Goal: Information Seeking & Learning: Find specific page/section

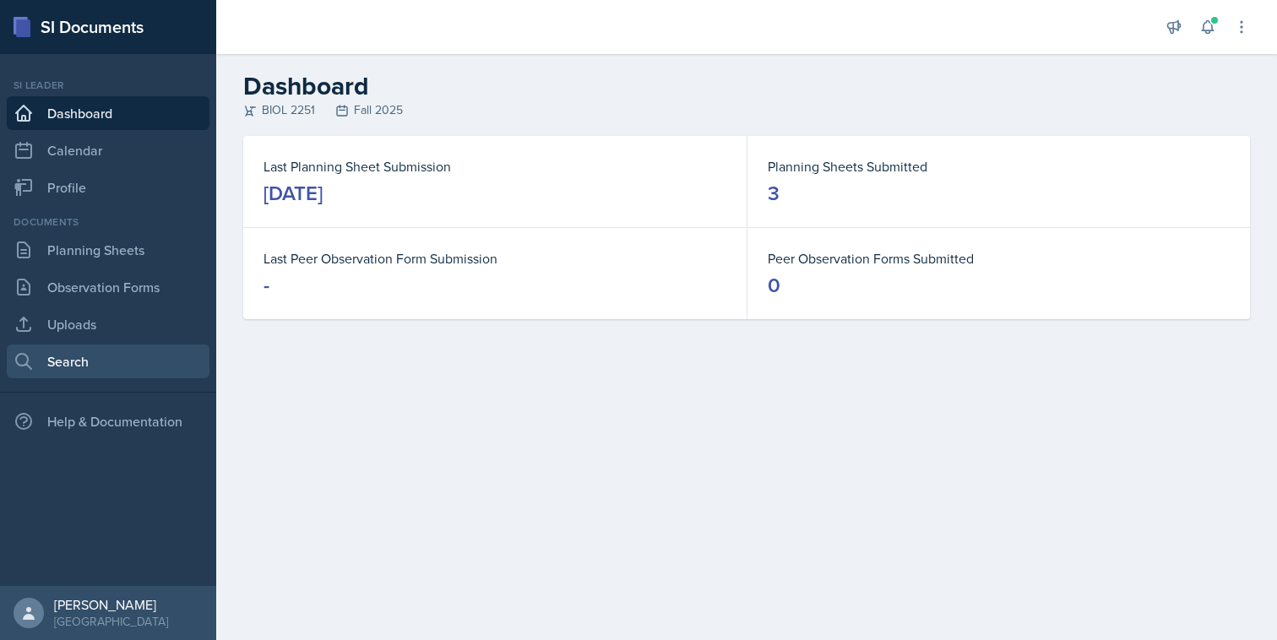
click at [119, 350] on link "Search" at bounding box center [108, 361] width 203 height 34
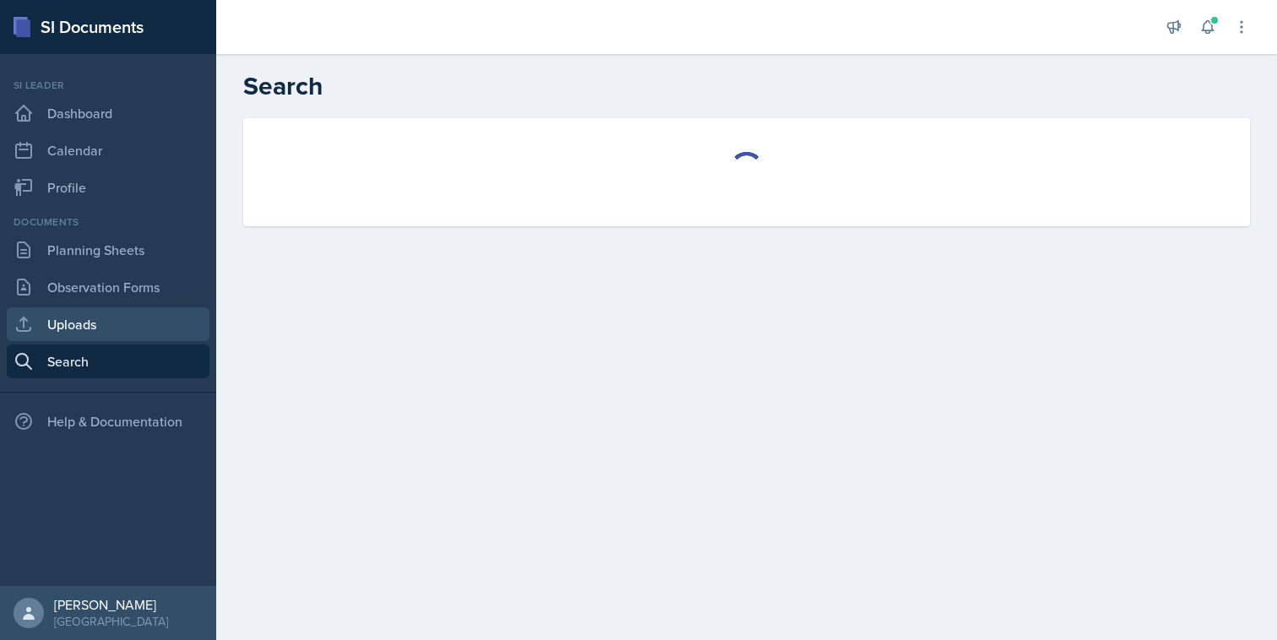
select select "all"
select select "1"
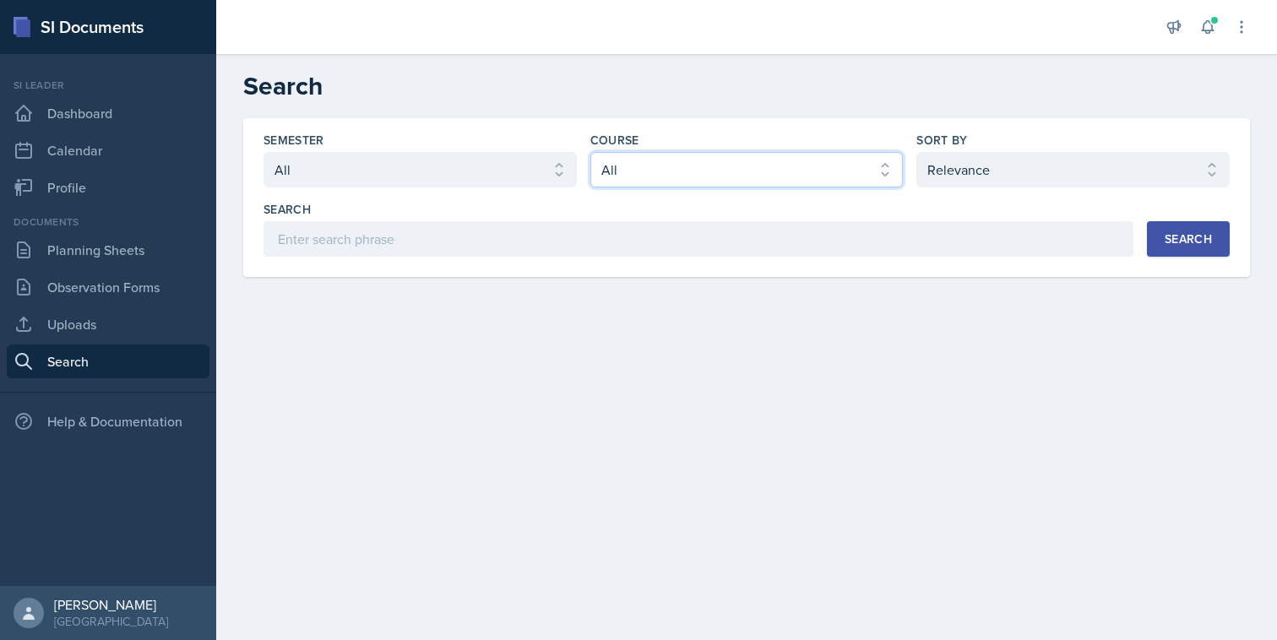
click at [614, 164] on select "Select course All ACCT 2101 ACCT 2102 ACCT 4050 ANTH 1102 ANTH 3301 ARCH 1000 A…" at bounding box center [746, 169] width 313 height 35
select select "7af7e509-a96f-40a7-91fb-963a61fbbc4a"
click at [590, 152] on select "Select course All ACCT 2101 ACCT 2102 ACCT 4050 ANTH 1102 ANTH 3301 ARCH 1000 A…" at bounding box center [746, 169] width 313 height 35
click at [495, 188] on div "Semester Select semester All Fall 2025 Summer 2025 Spring 2025 Fall 2024 Summer…" at bounding box center [746, 194] width 966 height 125
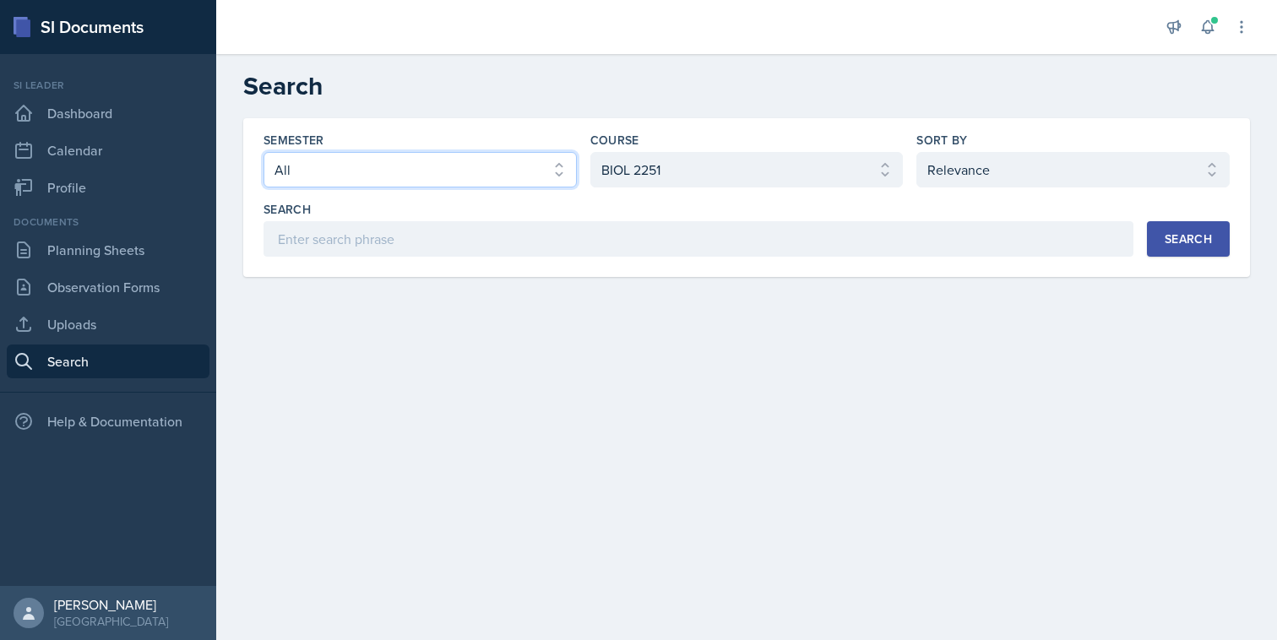
click at [490, 165] on select "Select semester All Fall 2025 Summer 2025 Spring 2025 Fall 2024 Summer 2024 Spr…" at bounding box center [419, 169] width 313 height 35
select select "a8ed5ca7-d3a3-44eb-ad59-ceca828f7d72"
click at [263, 152] on select "Select semester All Fall 2025 Summer 2025 Spring 2025 Fall 2024 Summer 2024 Spr…" at bounding box center [419, 169] width 313 height 35
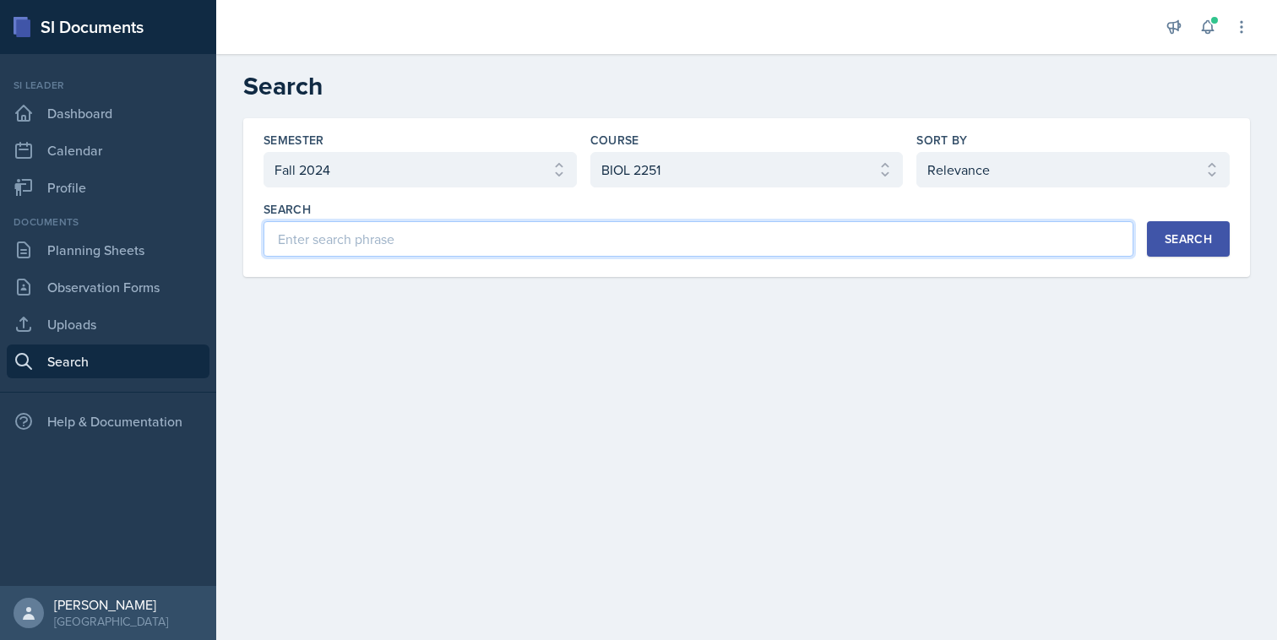
click at [617, 248] on input at bounding box center [698, 238] width 870 height 35
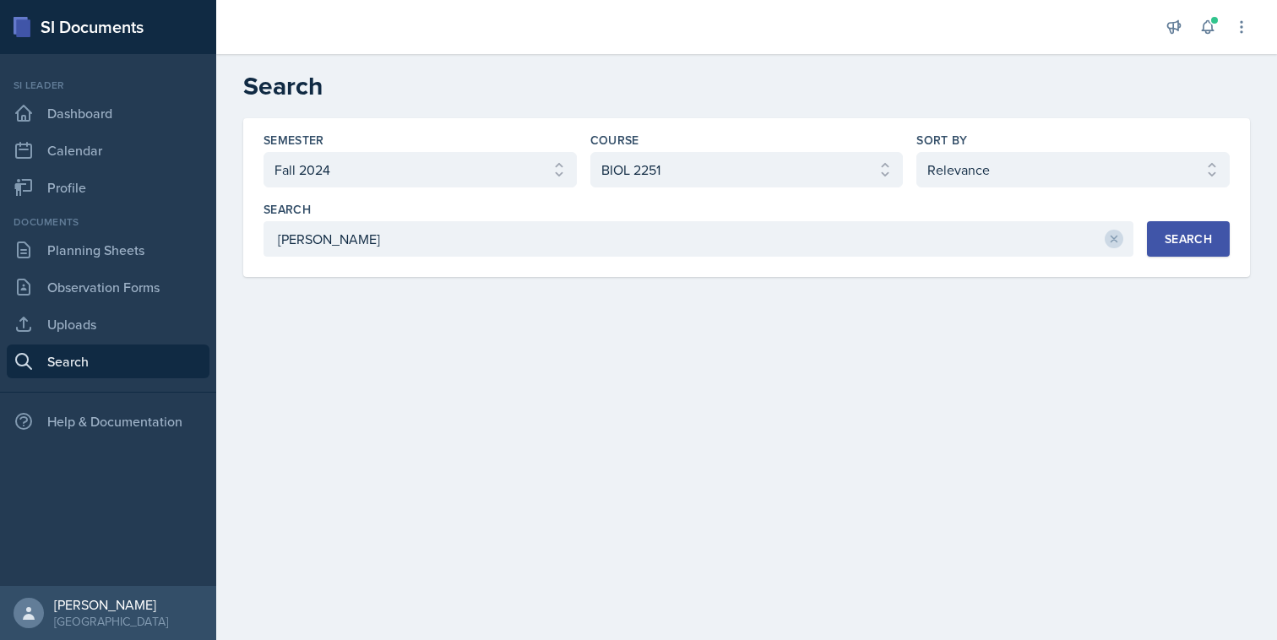
click at [1204, 235] on div "Search" at bounding box center [1187, 239] width 47 height 14
drag, startPoint x: 849, startPoint y: 266, endPoint x: 834, endPoint y: 266, distance: 14.4
click at [838, 266] on div "Semester Select semester All Fall 2025 Summer 2025 Spring 2025 Fall 2024 Summer…" at bounding box center [746, 197] width 1006 height 159
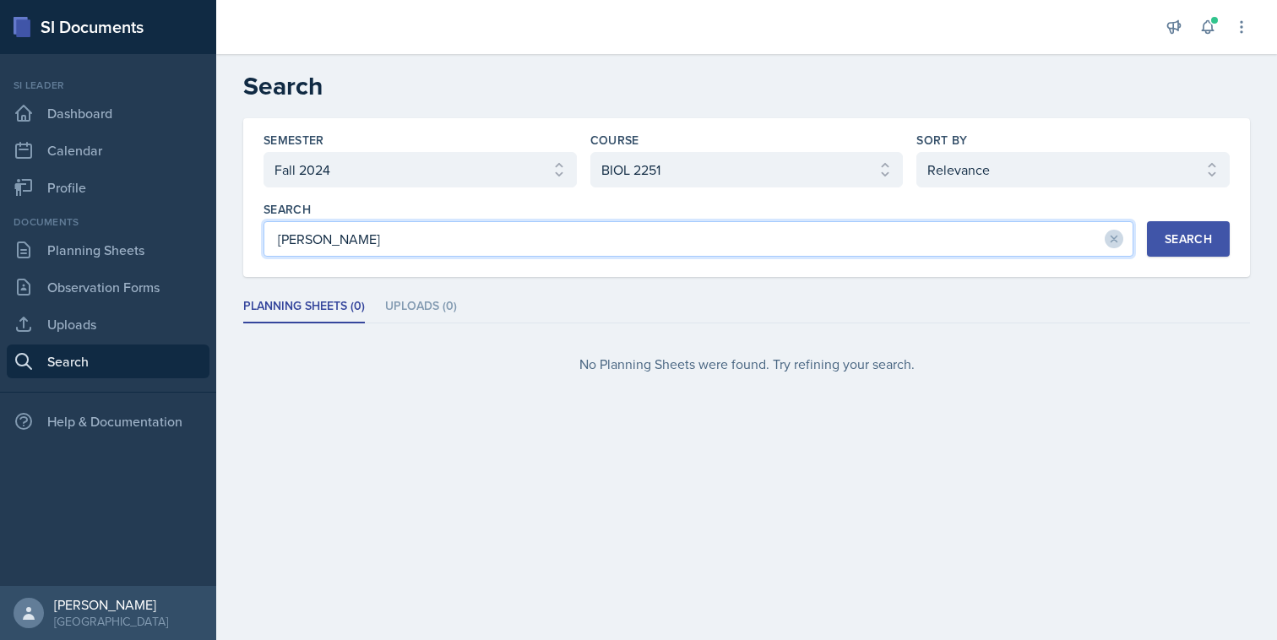
drag, startPoint x: 827, startPoint y: 240, endPoint x: 258, endPoint y: 249, distance: 570.0
click at [258, 249] on div "Semester Select semester All Fall 2025 Summer 2025 Spring 2025 Fall 2024 Summer…" at bounding box center [746, 197] width 1006 height 159
type input "a"
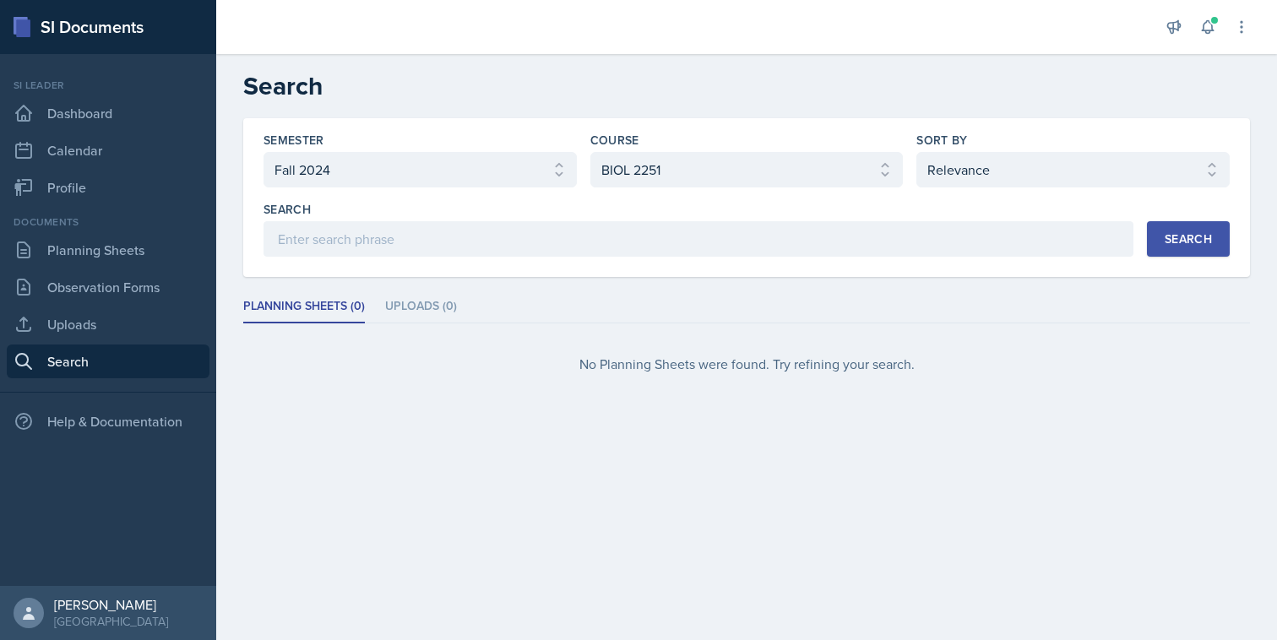
click at [1189, 243] on div "Search" at bounding box center [1187, 239] width 47 height 14
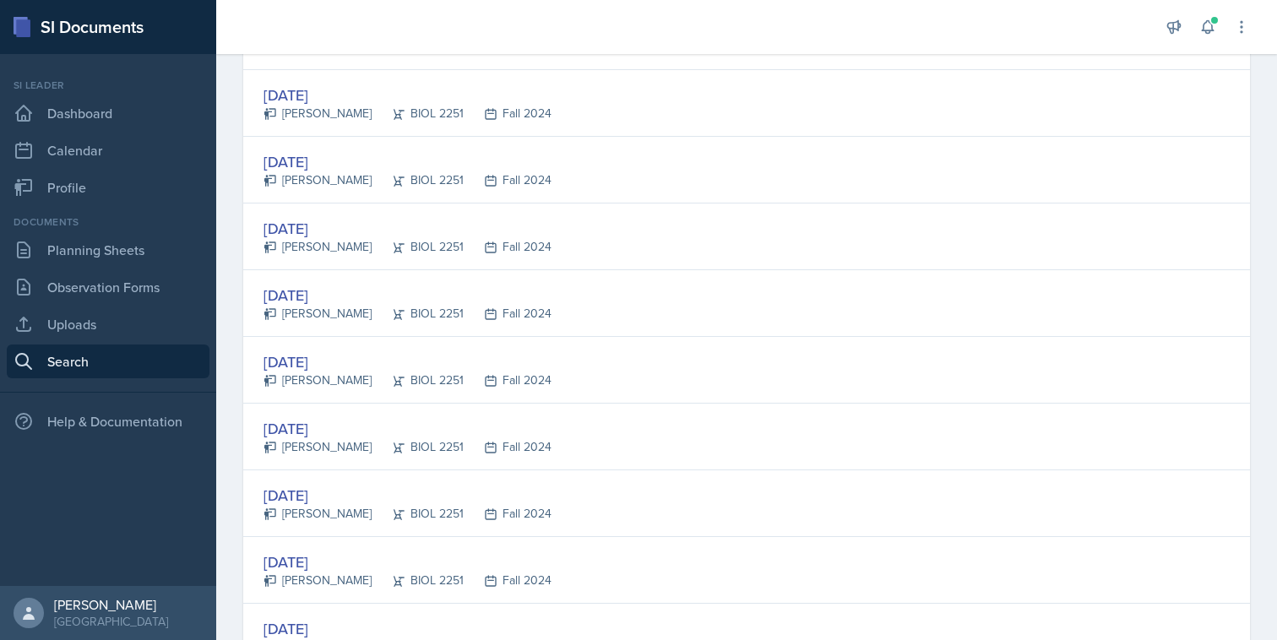
scroll to position [3138, 0]
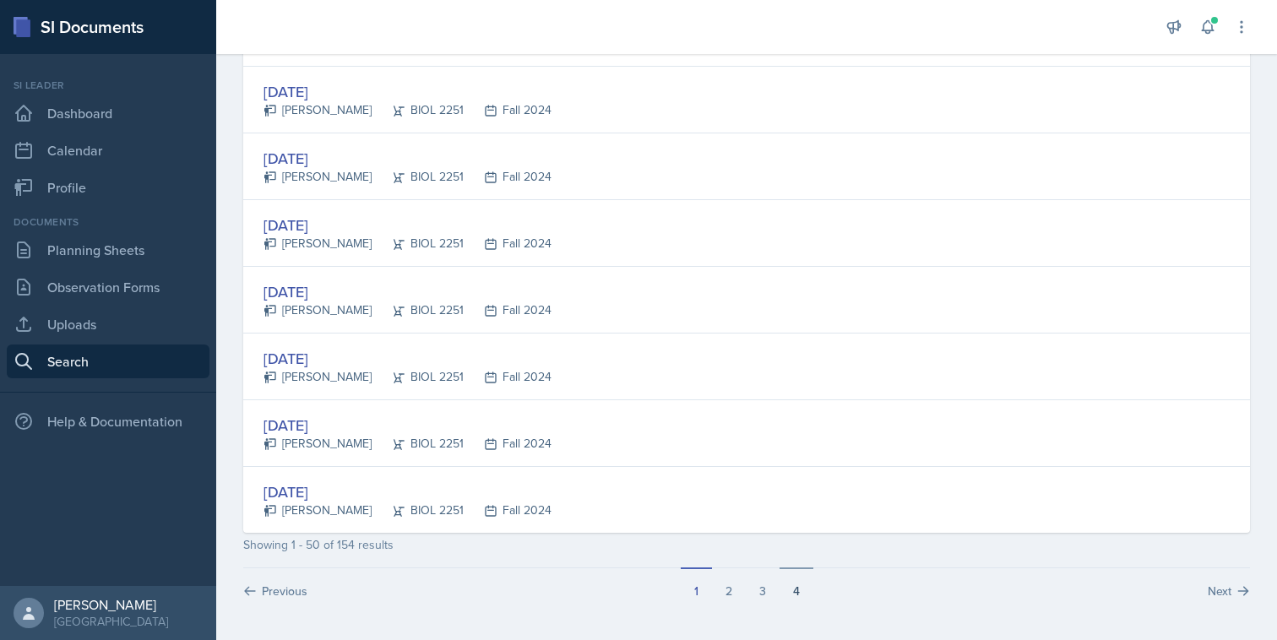
click at [797, 594] on button "4" at bounding box center [796, 583] width 34 height 32
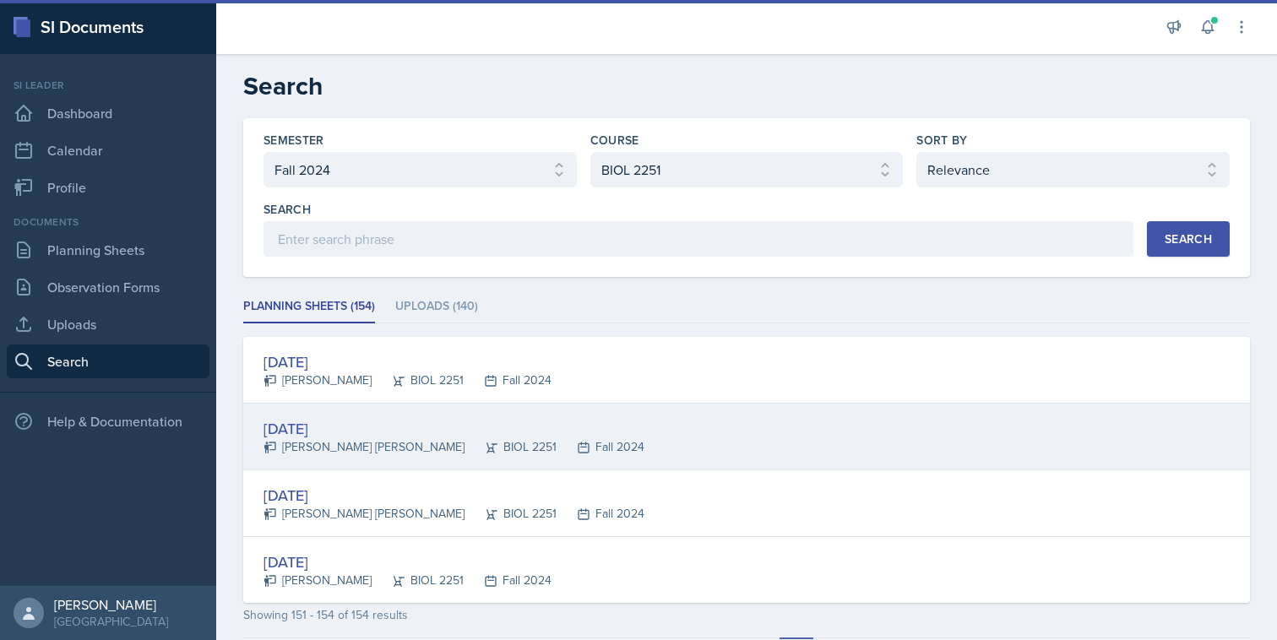
scroll to position [70, 0]
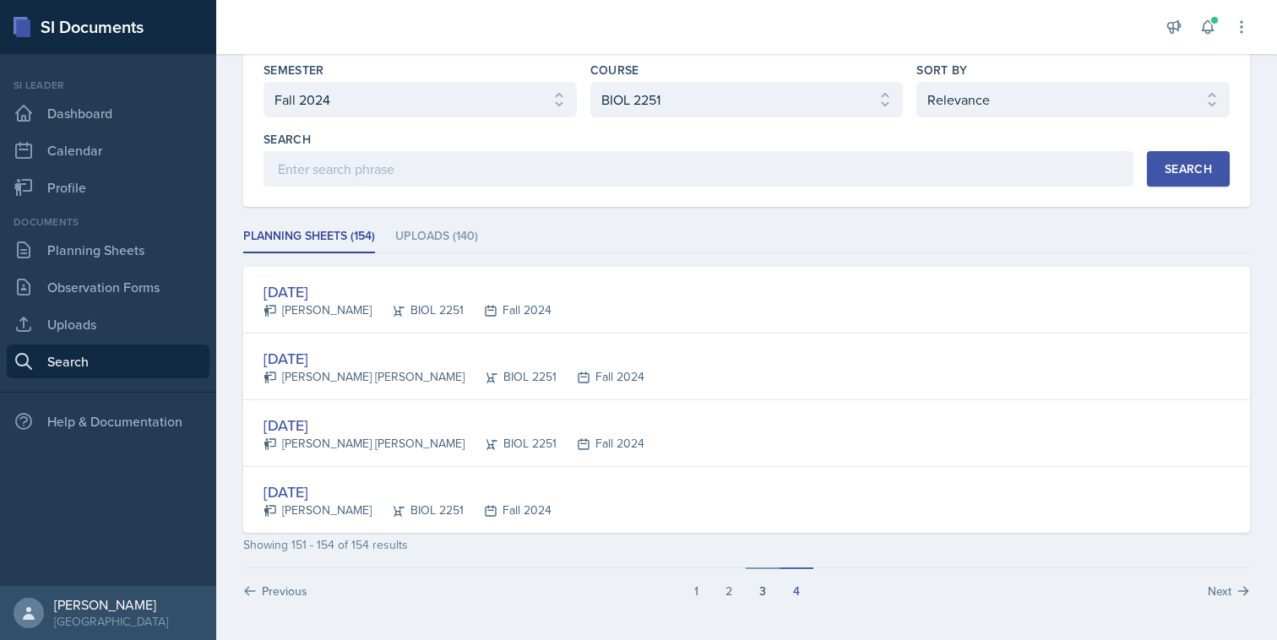
click at [768, 597] on button "3" at bounding box center [763, 583] width 34 height 32
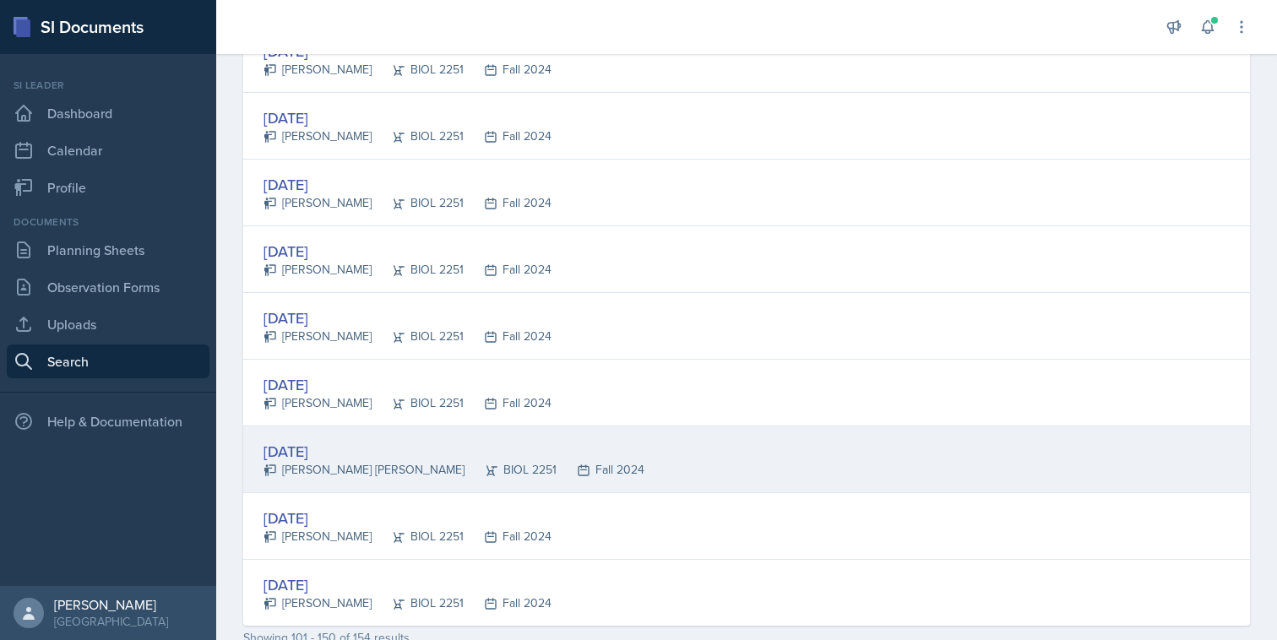
scroll to position [3040, 0]
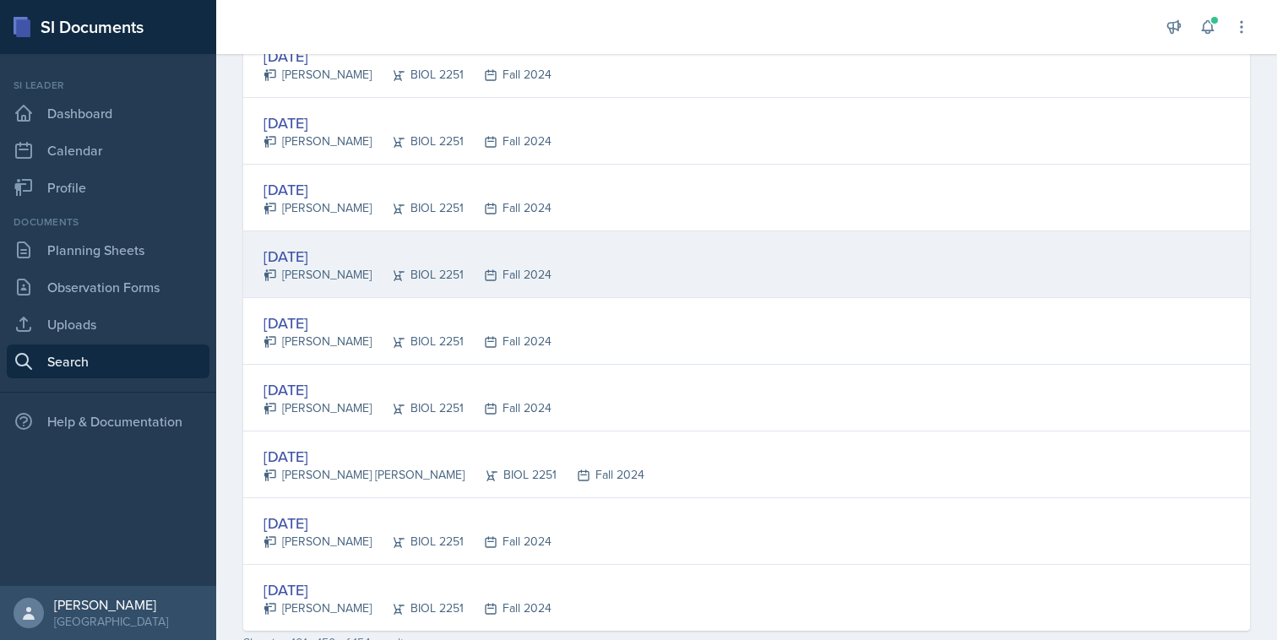
click at [737, 274] on div "[DATE] [PERSON_NAME] BIOL 2251 Fall 2024" at bounding box center [746, 264] width 1006 height 67
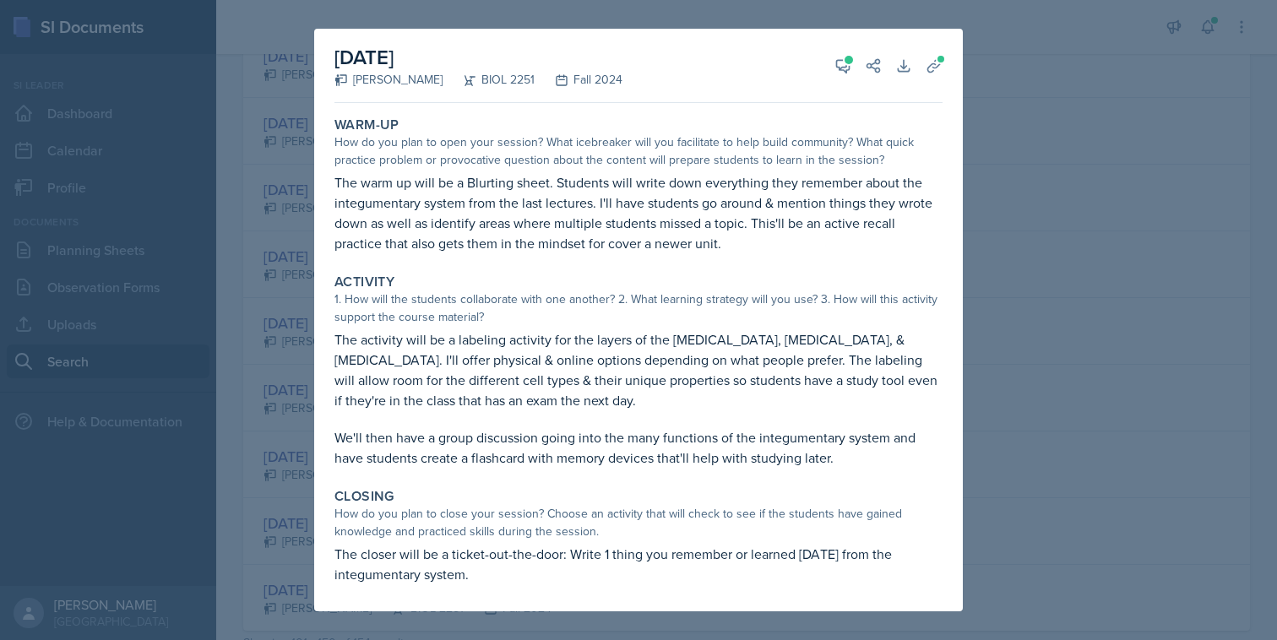
click at [1006, 79] on div at bounding box center [638, 320] width 1277 height 640
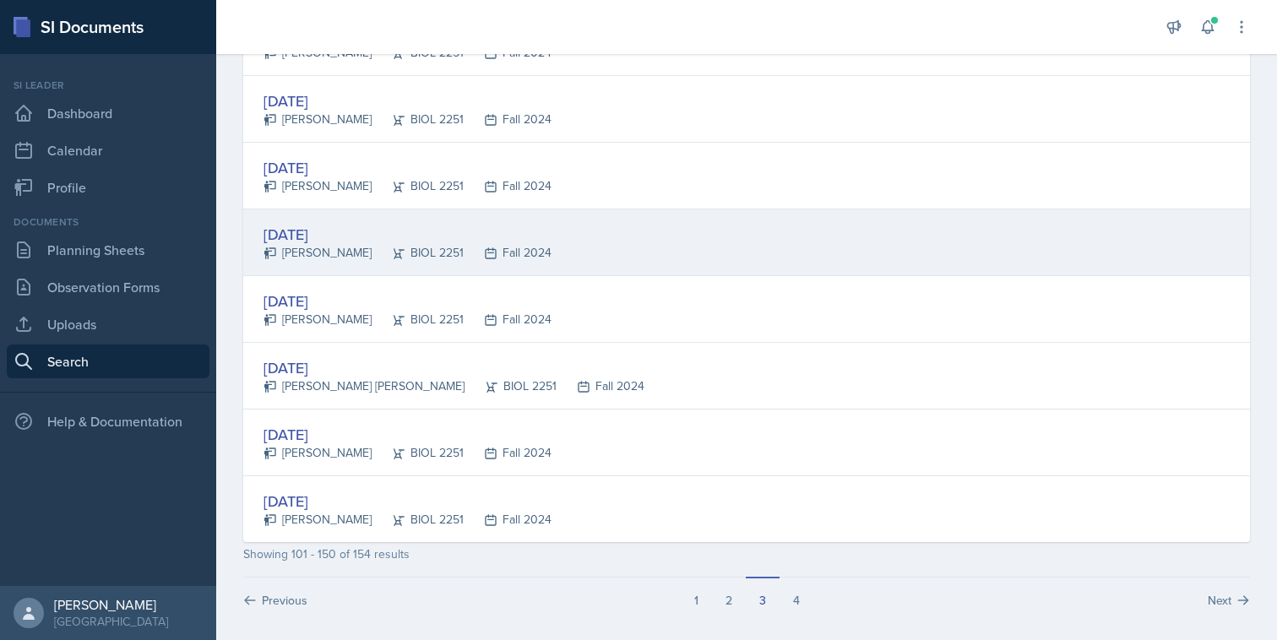
scroll to position [3130, 0]
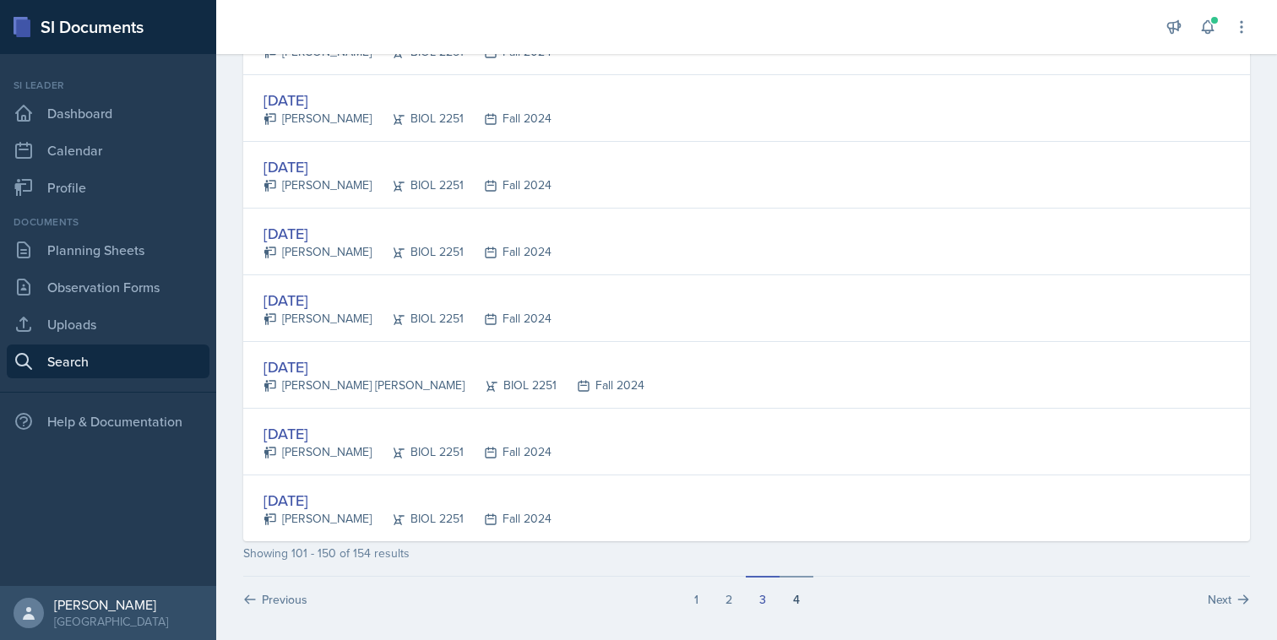
click at [786, 604] on button "4" at bounding box center [796, 592] width 34 height 32
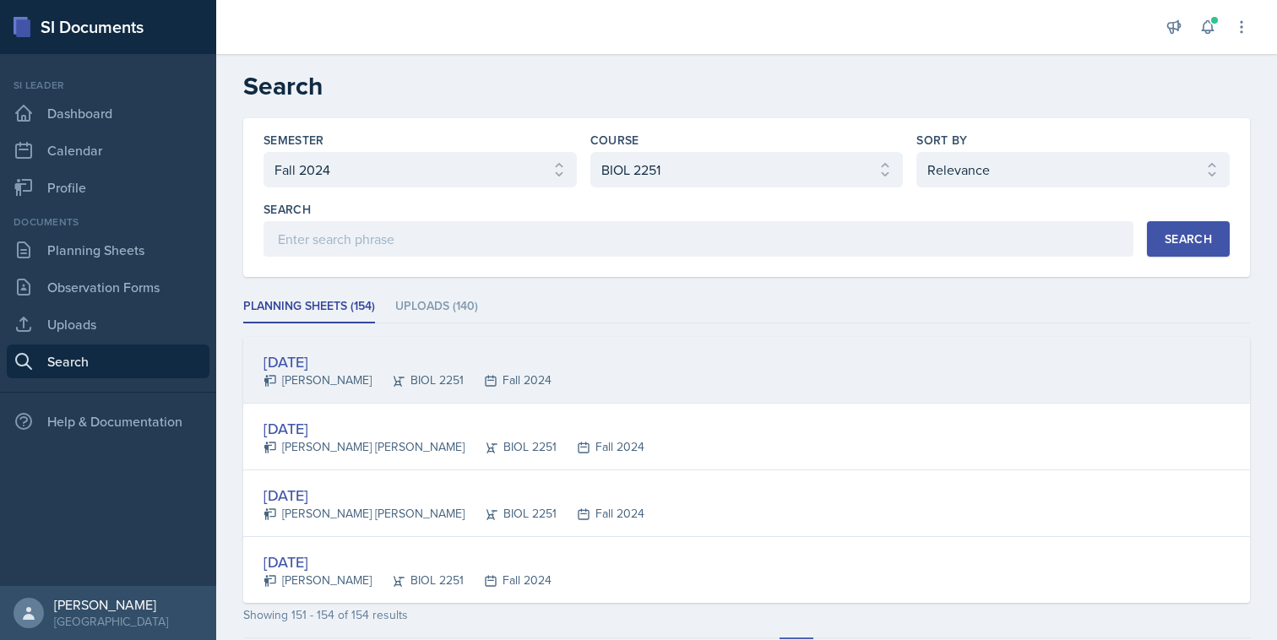
click at [563, 373] on div "[DATE] [PERSON_NAME] BIOL 2251 Fall 2024" at bounding box center [746, 370] width 1006 height 67
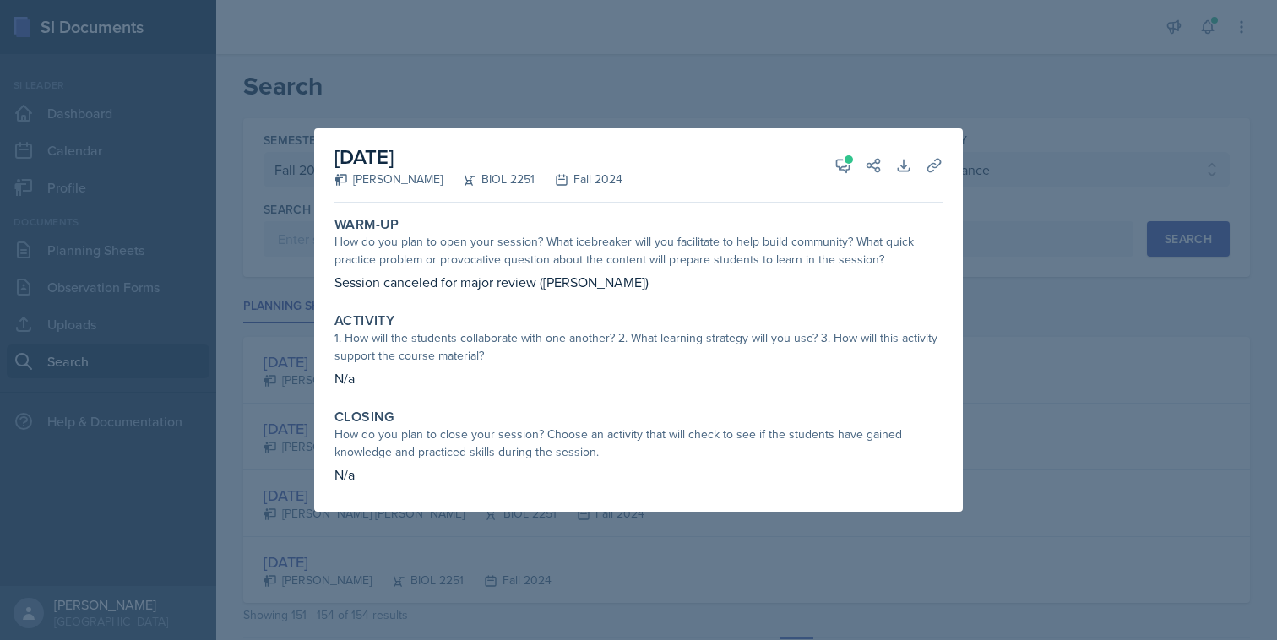
click at [989, 333] on div at bounding box center [638, 320] width 1277 height 640
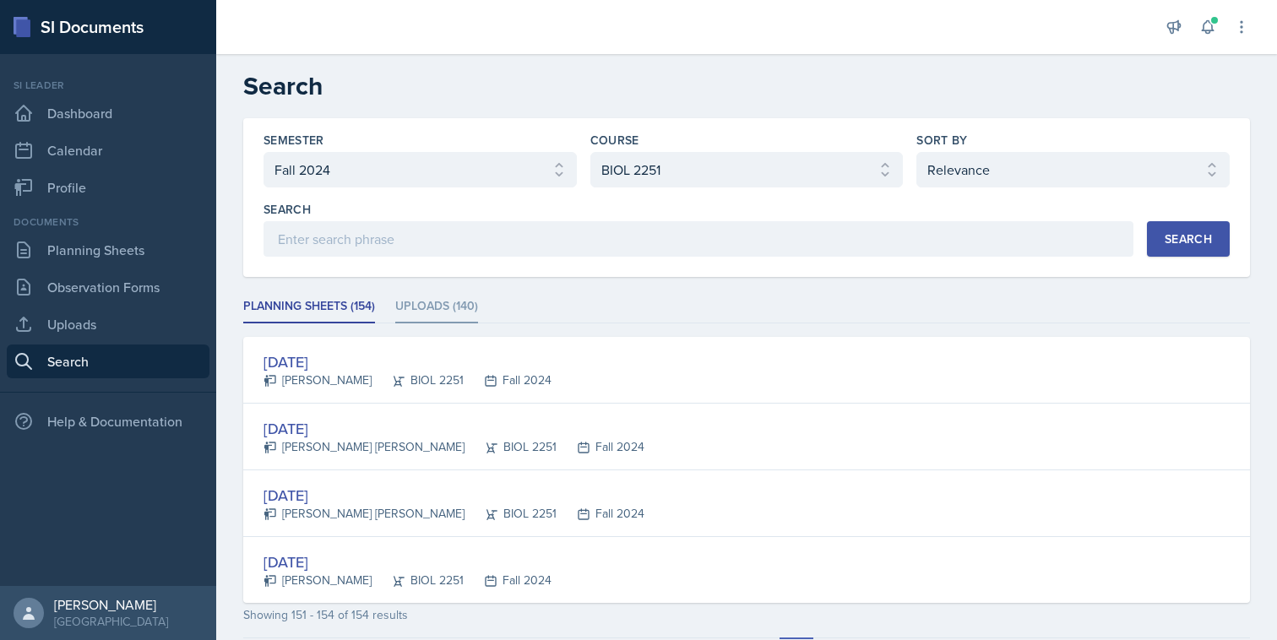
click at [418, 306] on li "Uploads (140)" at bounding box center [436, 306] width 83 height 33
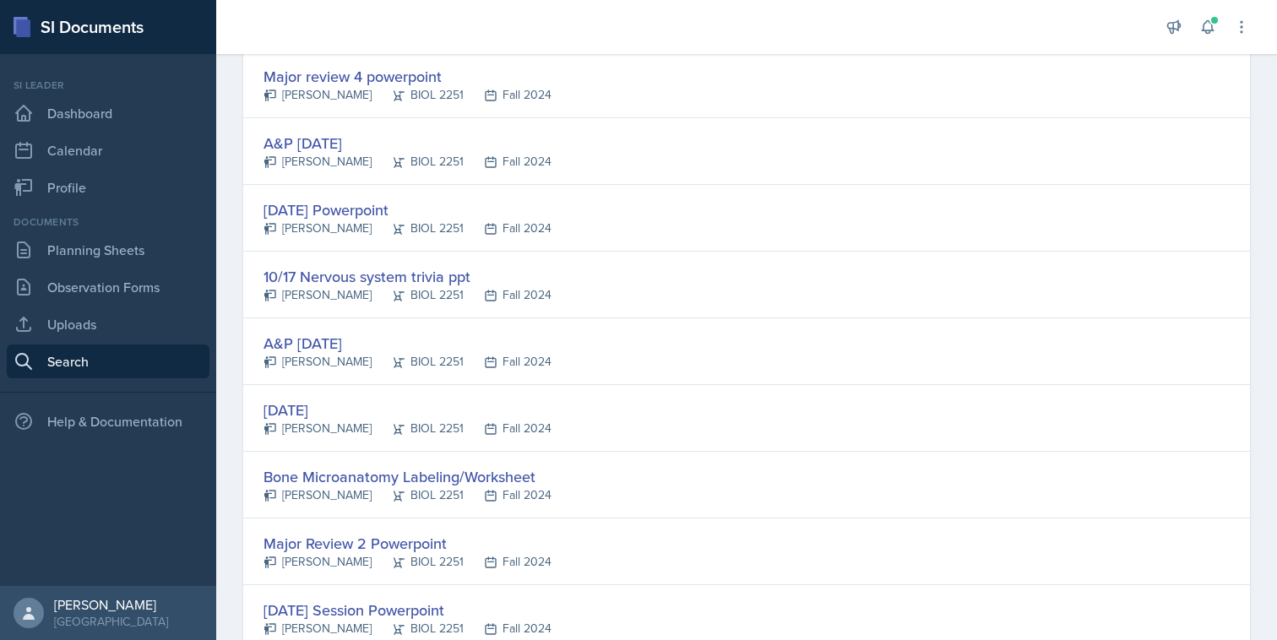
scroll to position [3138, 0]
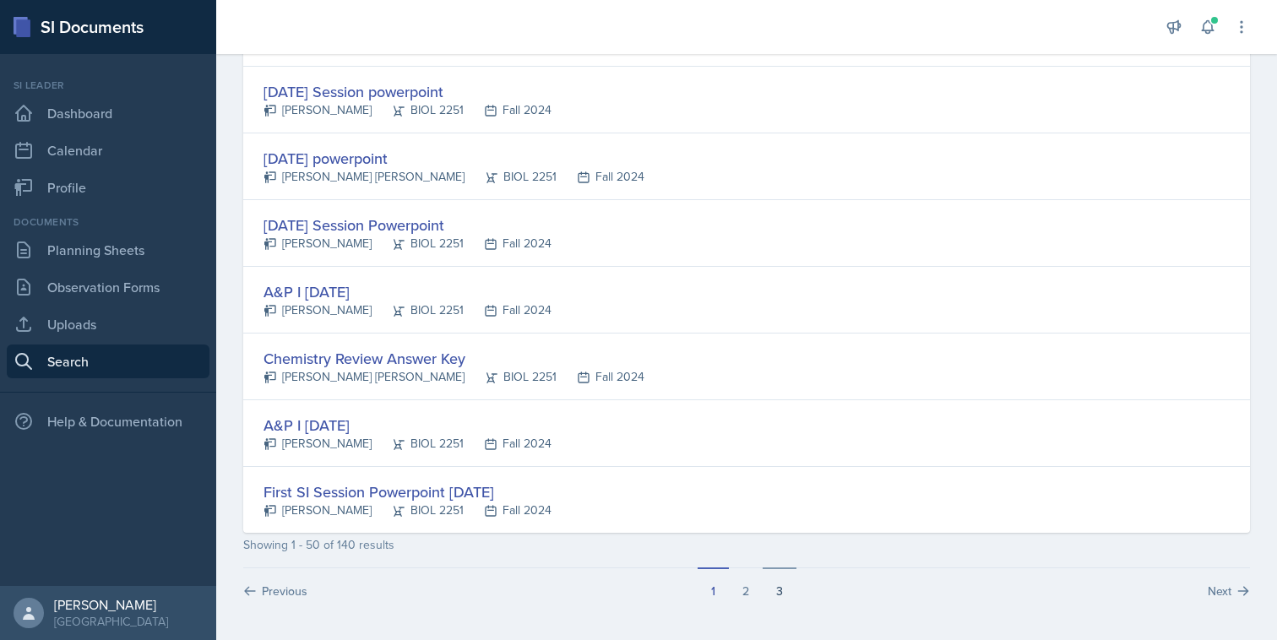
click at [773, 592] on button "3" at bounding box center [779, 583] width 34 height 32
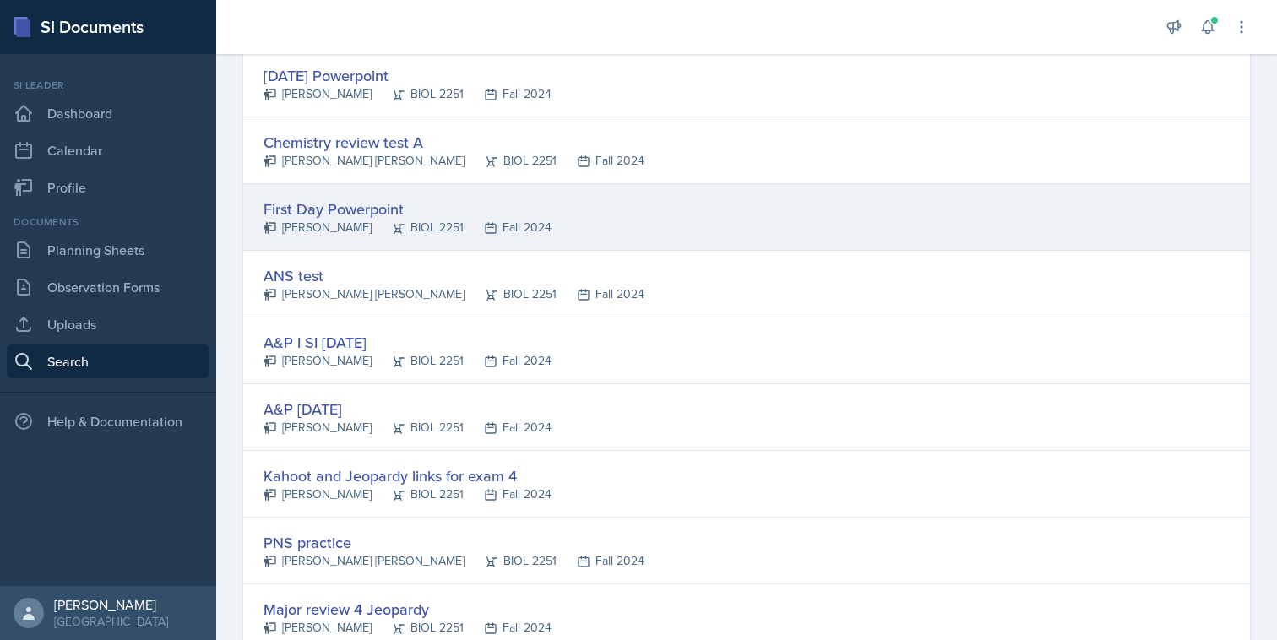
scroll to position [0, 0]
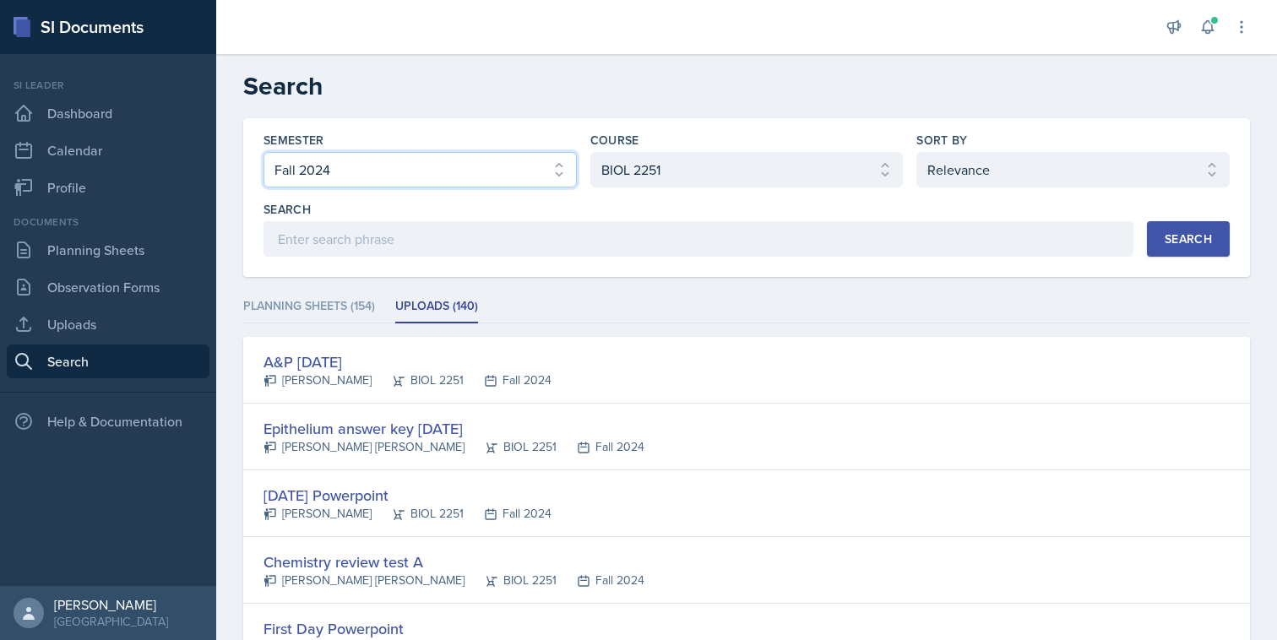
click at [513, 181] on select "Select semester All Fall 2025 Summer 2025 Spring 2025 Fall 2024 Summer 2024 Spr…" at bounding box center [419, 169] width 313 height 35
select select "e2039551-f485-4c1b-a525-5b9893bb04c4"
click at [263, 152] on select "Select semester All Fall 2025 Summer 2025 Spring 2025 Fall 2024 Summer 2024 Spr…" at bounding box center [419, 169] width 313 height 35
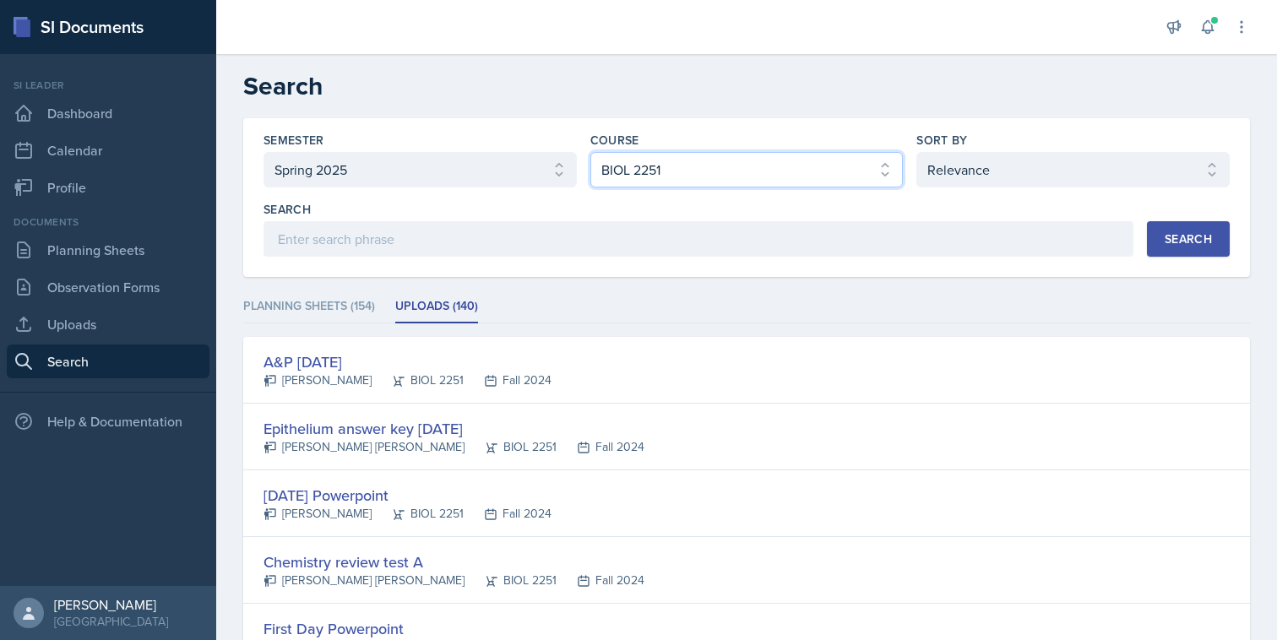
click at [815, 166] on select "Select course All ACCT 2101 ACCT 2102 ACCT 4050 ANTH 1102 ANTH 3301 ARCH 1000 A…" at bounding box center [746, 169] width 313 height 35
select select "da9ed670-e0a2-421b-8f9e-99cd10859a1d"
click at [590, 152] on select "Select course All ACCT 2101 ACCT 2102 ACCT 4050 ANTH 1102 ANTH 3301 ARCH 1000 A…" at bounding box center [746, 169] width 313 height 35
click at [1163, 236] on button "Search" at bounding box center [1188, 238] width 83 height 35
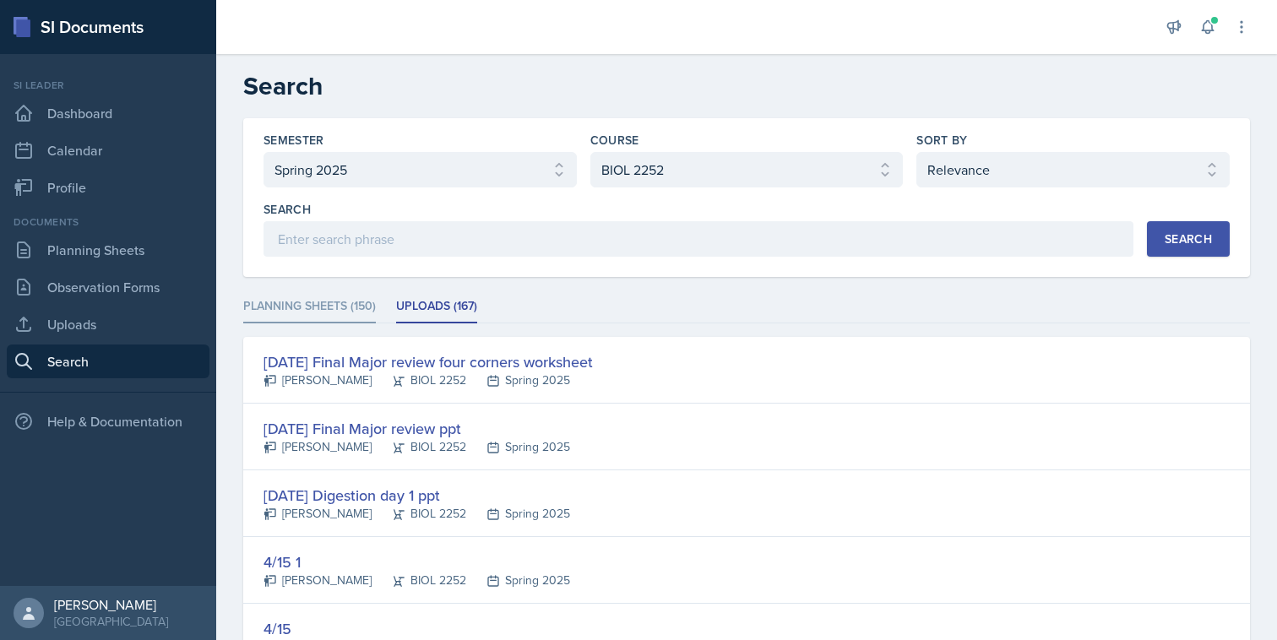
click at [264, 312] on li "Planning Sheets (150)" at bounding box center [309, 306] width 133 height 33
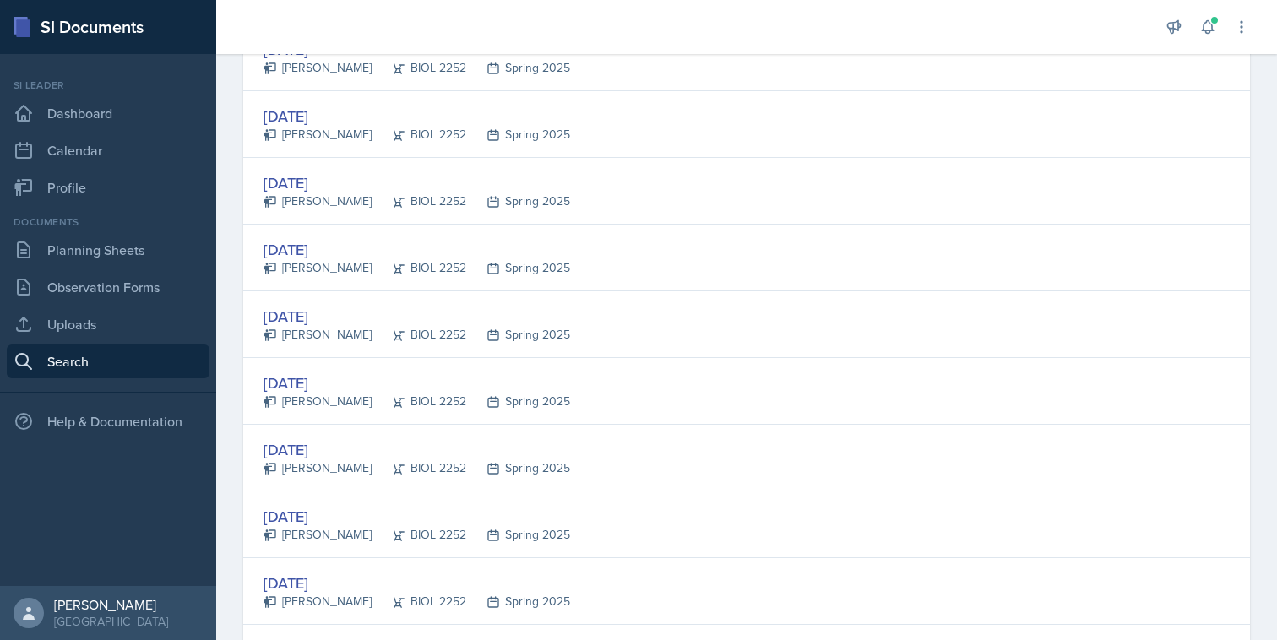
scroll to position [3138, 0]
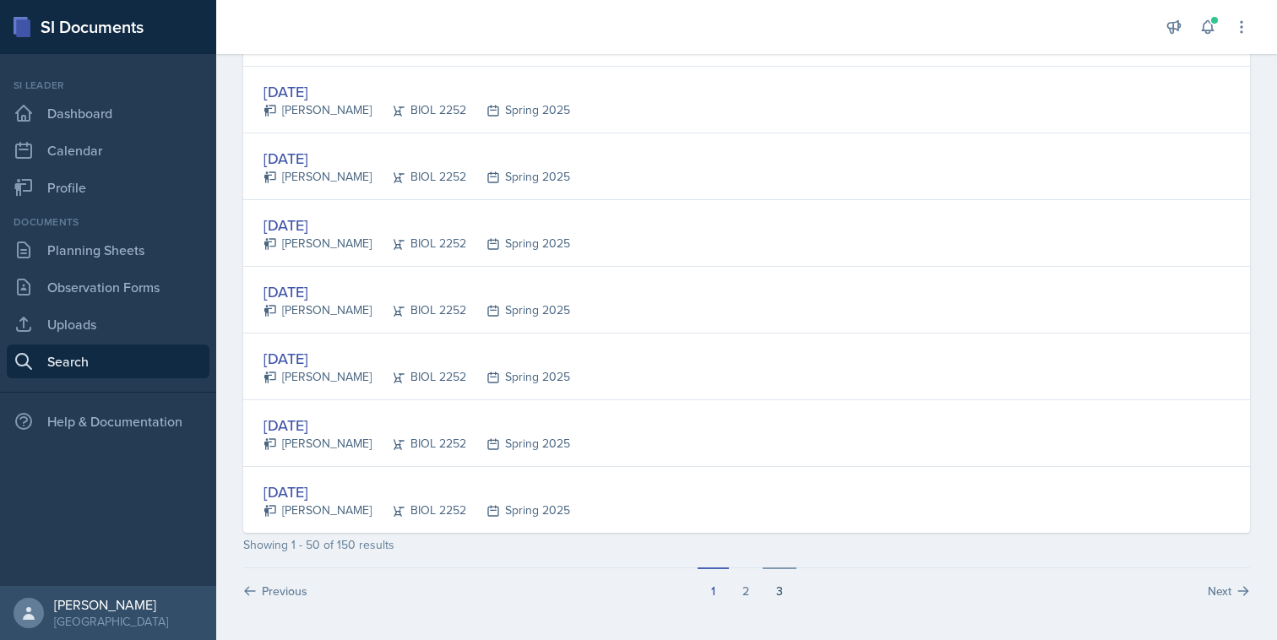
click at [769, 587] on button "3" at bounding box center [779, 583] width 34 height 32
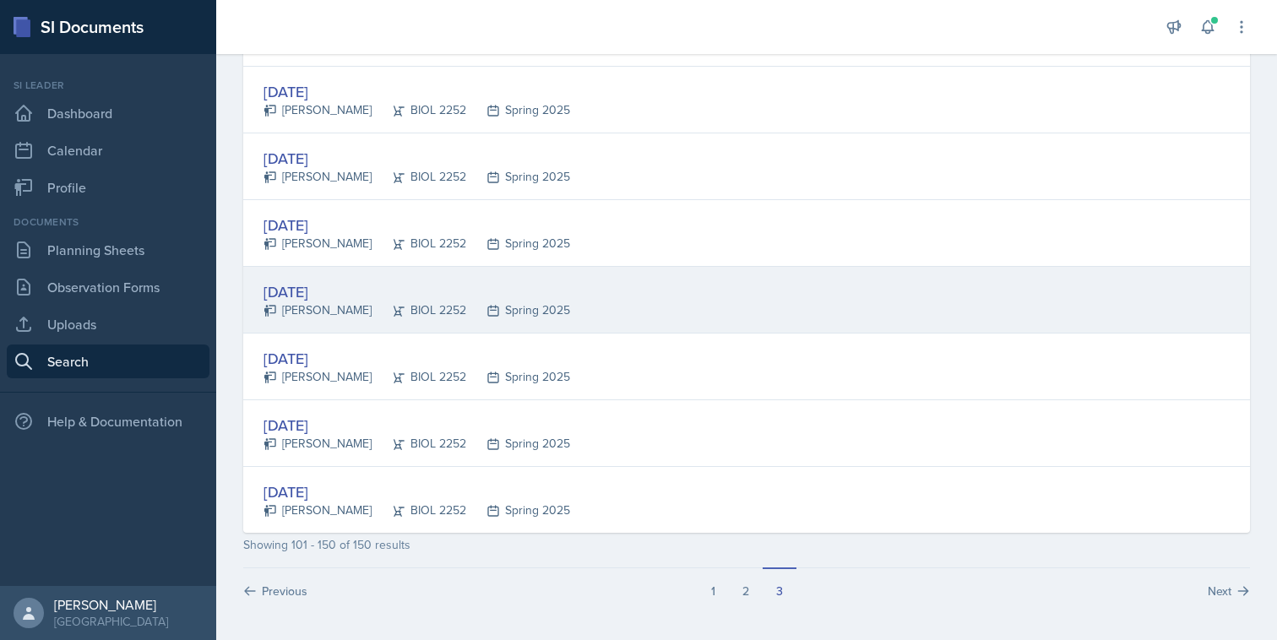
click at [577, 318] on div "[DATE] [PERSON_NAME] BIOL 2252 Spring 2025" at bounding box center [746, 300] width 1006 height 67
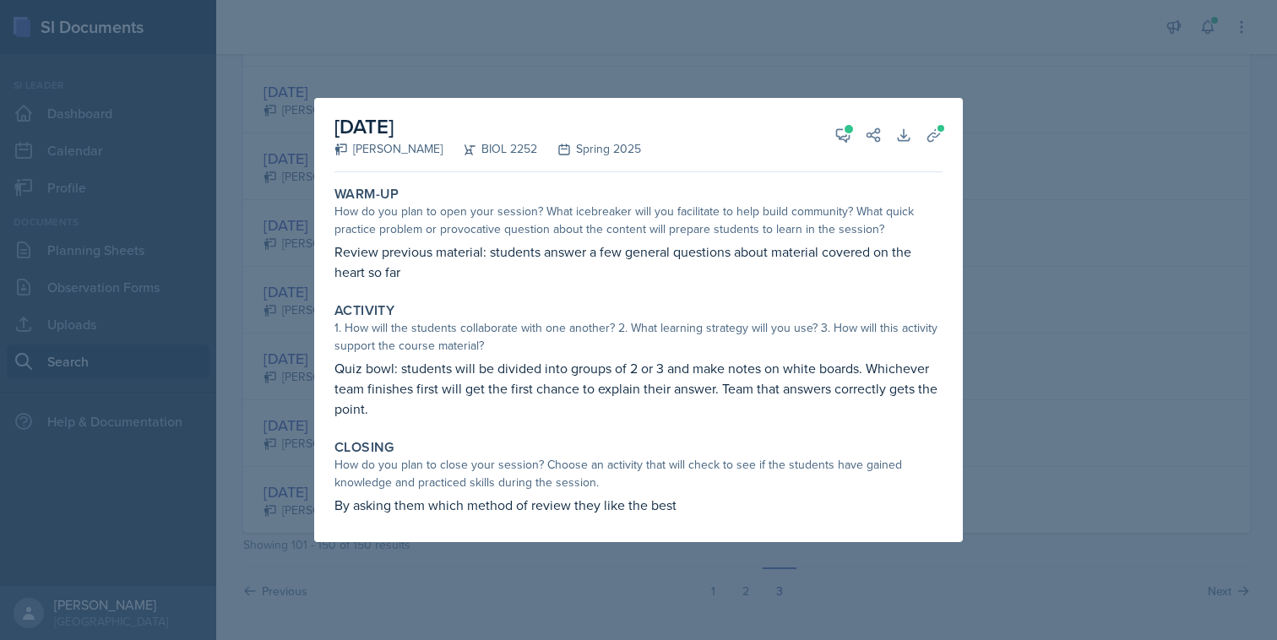
click at [930, 287] on div "Warm-Up How do you plan to open your session? What icebreaker will you facilita…" at bounding box center [638, 234] width 621 height 110
click at [989, 289] on div at bounding box center [638, 320] width 1277 height 640
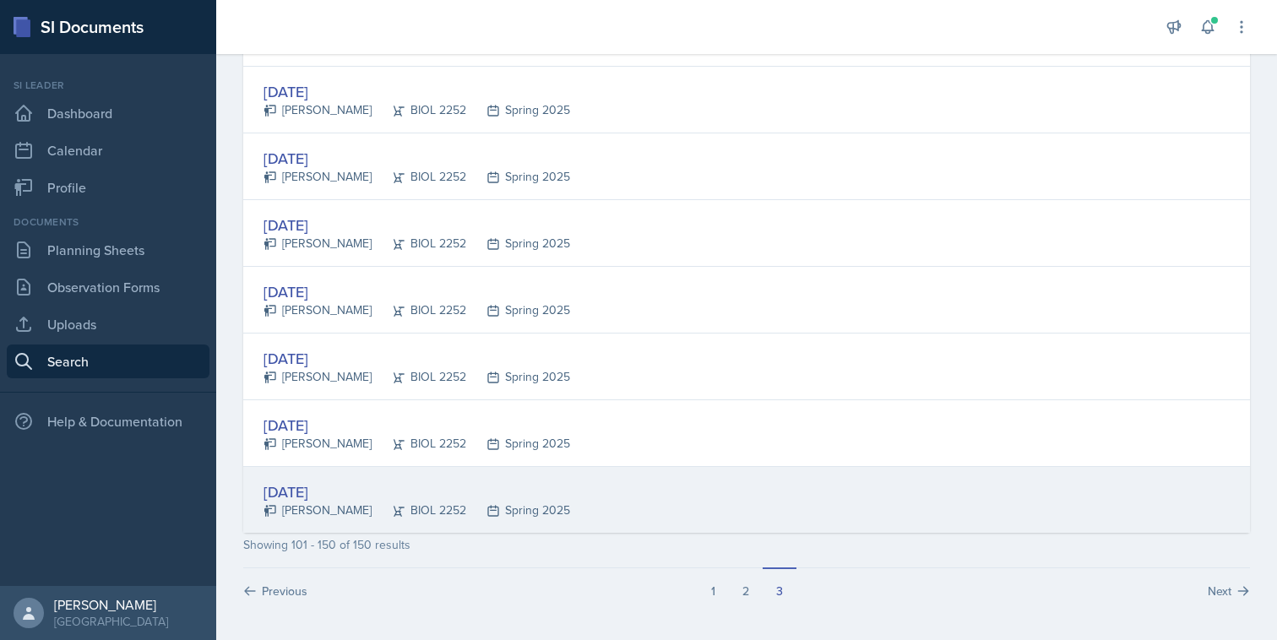
click at [704, 508] on div "[DATE] [PERSON_NAME] BIOL 2252 Spring 2025" at bounding box center [746, 500] width 1006 height 66
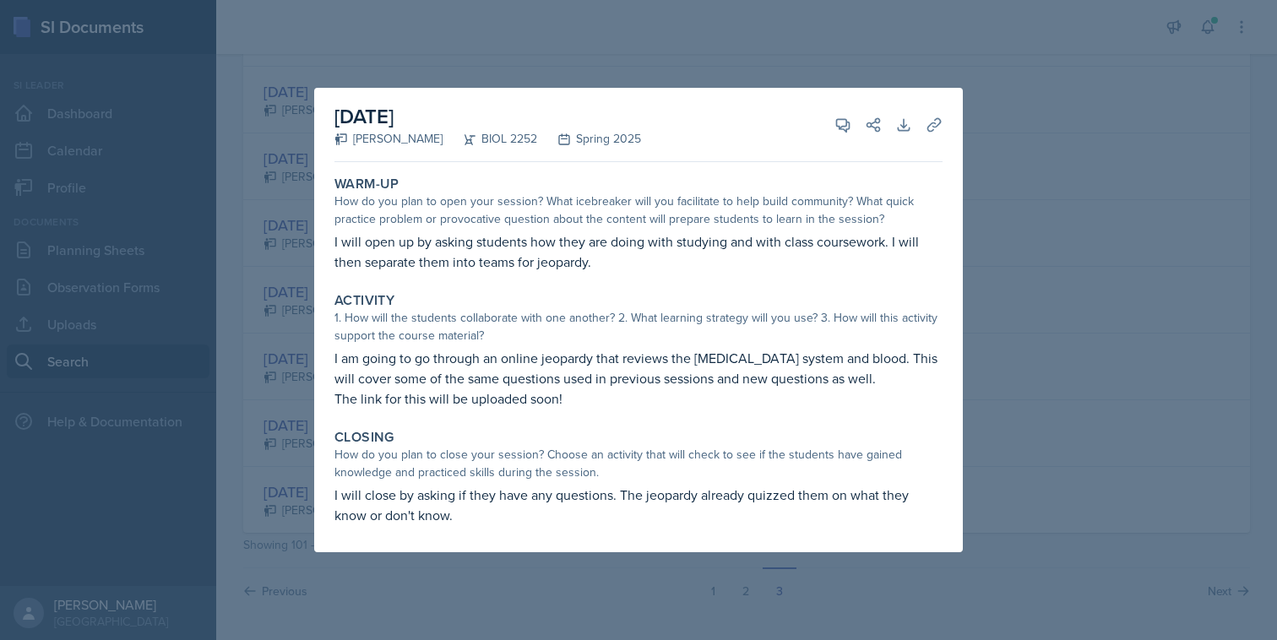
click at [1028, 356] on div at bounding box center [638, 320] width 1277 height 640
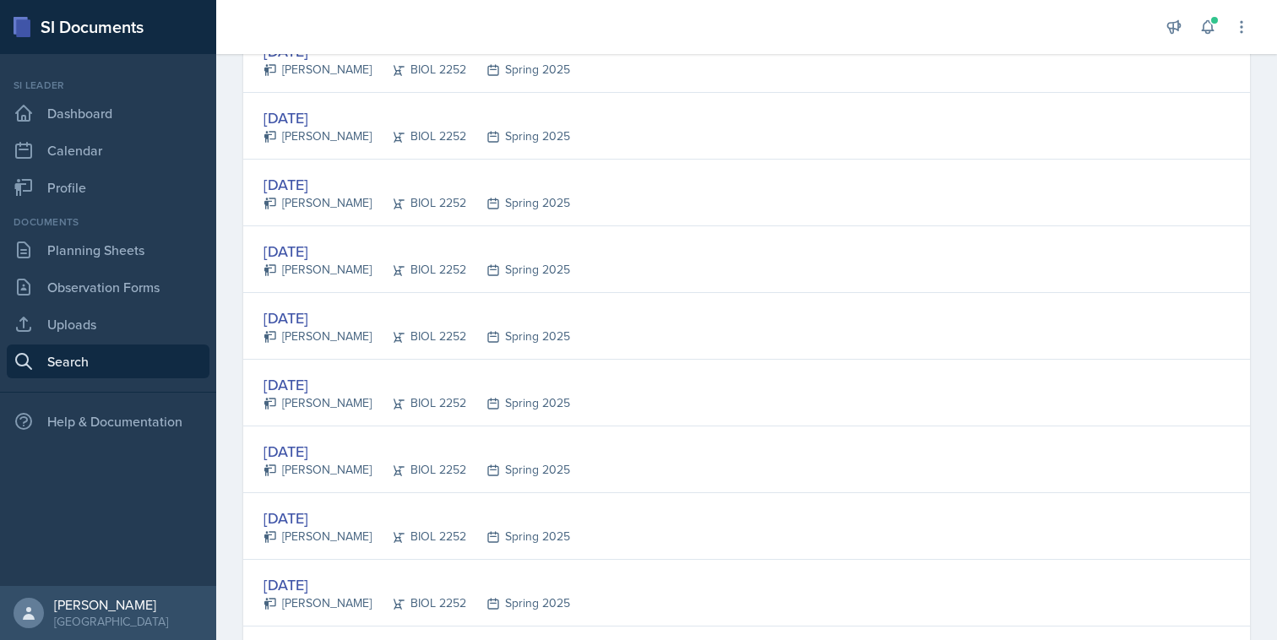
scroll to position [2426, 0]
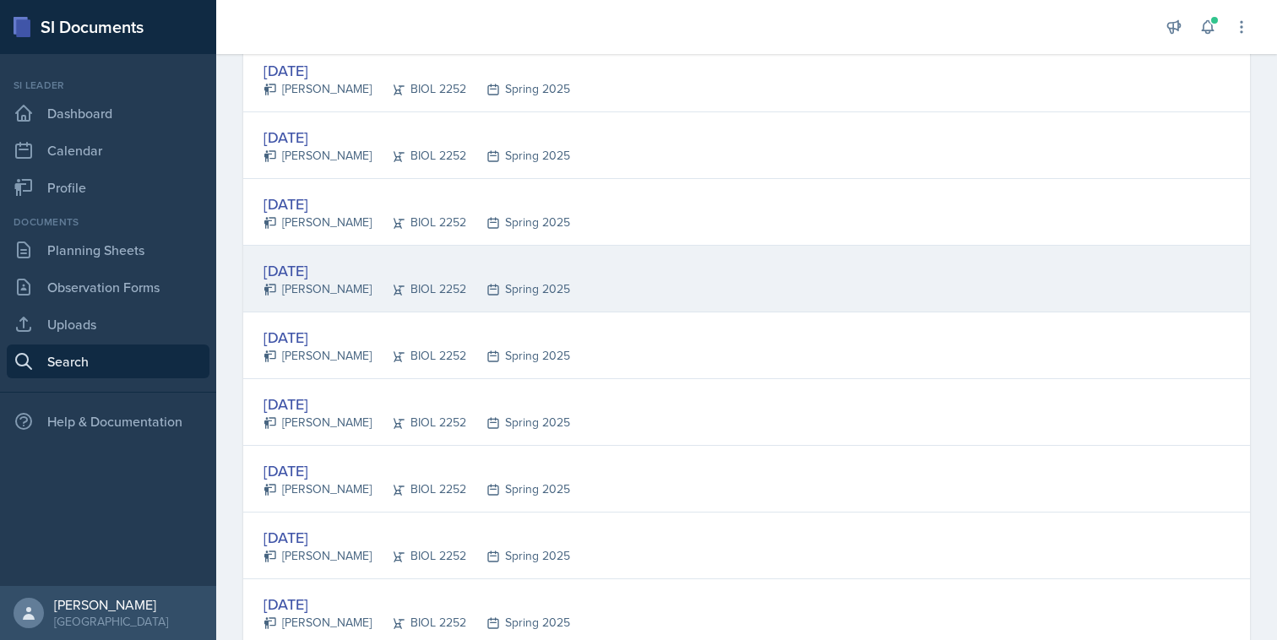
click at [673, 284] on div "[DATE] [PERSON_NAME] BIOL 2252 Spring 2025" at bounding box center [746, 279] width 1006 height 67
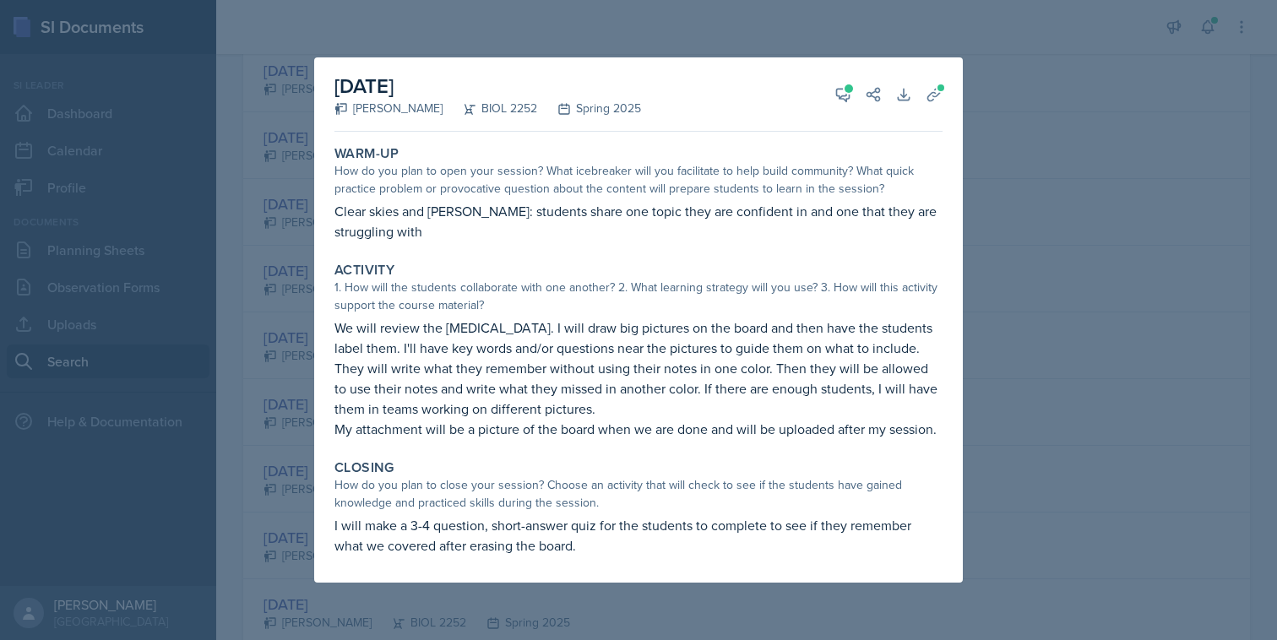
click at [979, 272] on div at bounding box center [638, 320] width 1277 height 640
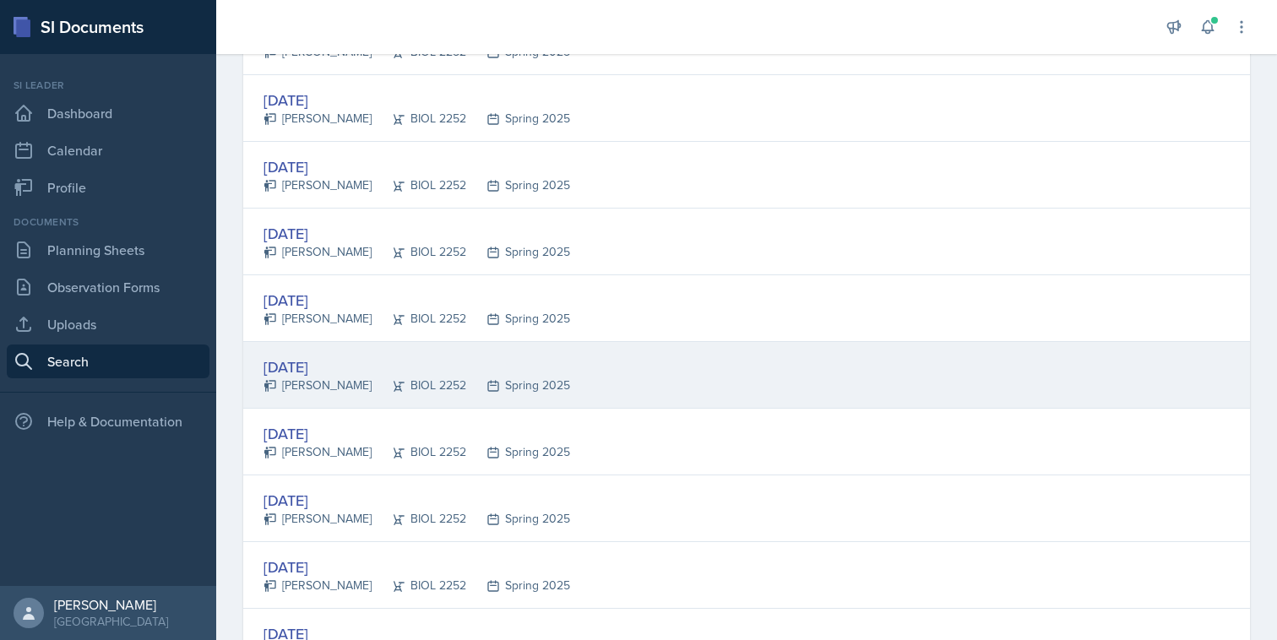
scroll to position [1906, 0]
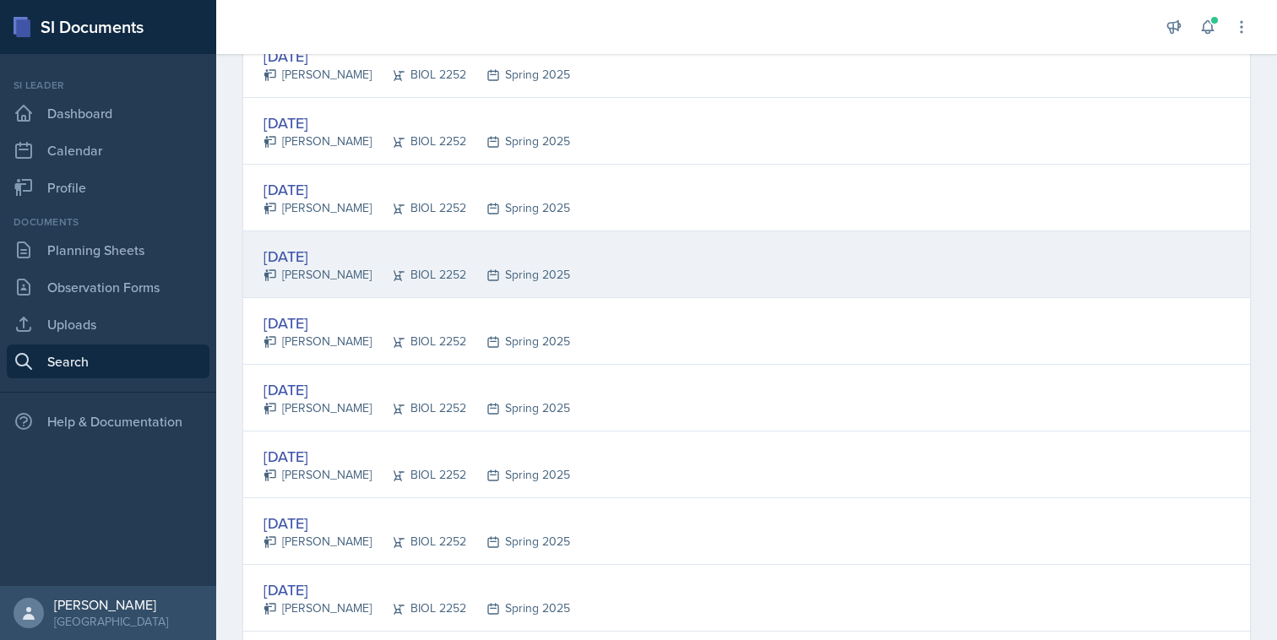
click at [962, 284] on div "[DATE] [PERSON_NAME] BIOL 2252 Spring 2025" at bounding box center [746, 264] width 1006 height 67
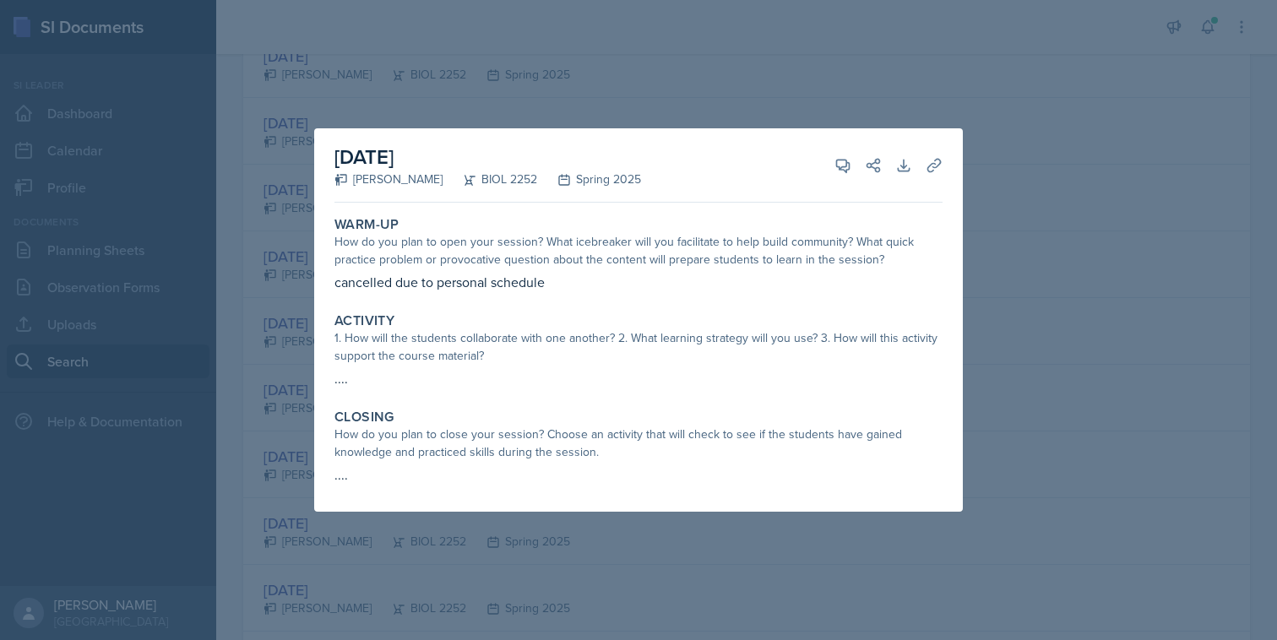
click at [1014, 285] on div at bounding box center [638, 320] width 1277 height 640
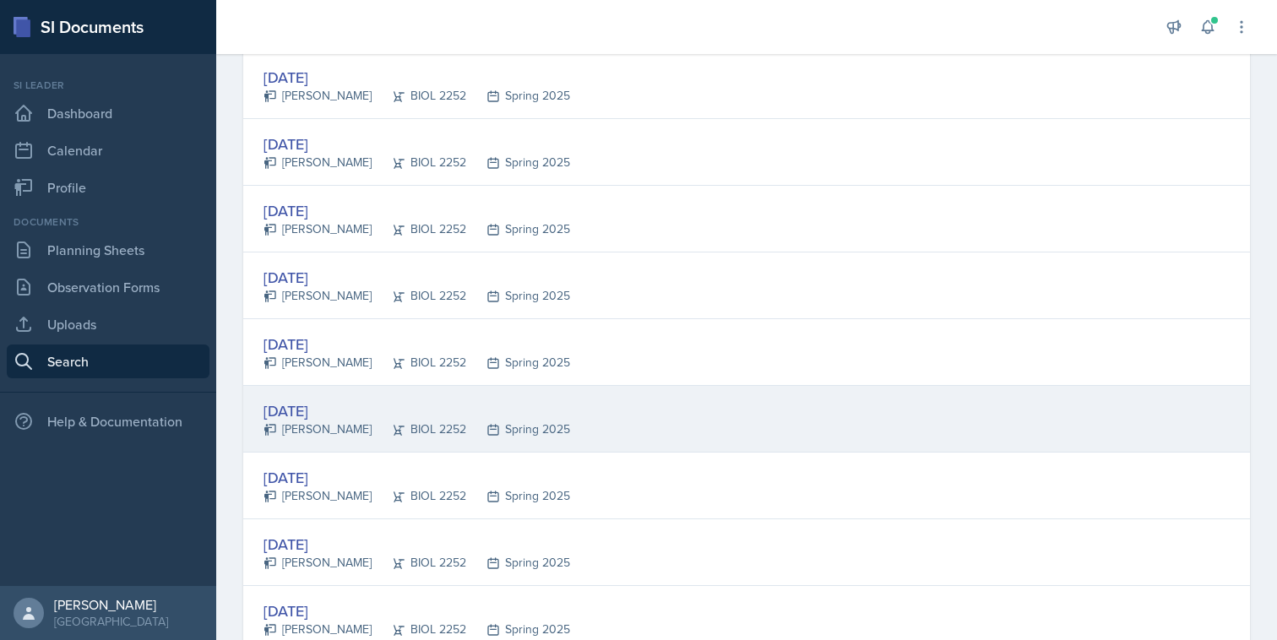
scroll to position [1679, 0]
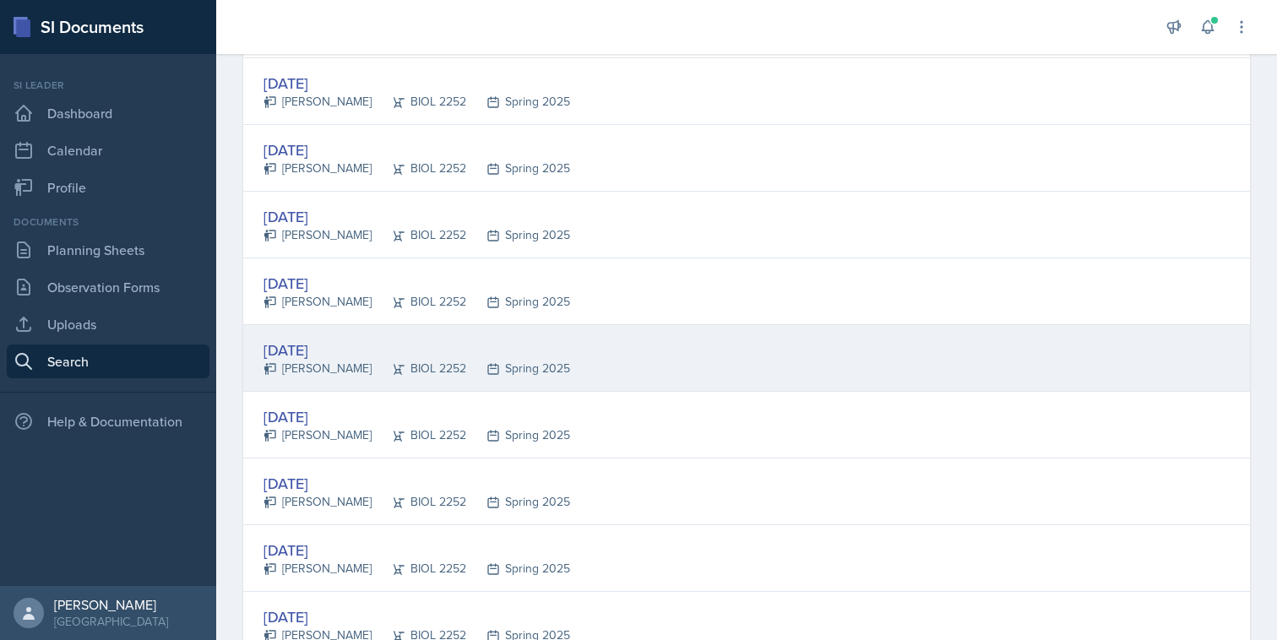
click at [885, 339] on div "[DATE] [PERSON_NAME] BIOL 2252 Spring 2025" at bounding box center [746, 358] width 1006 height 67
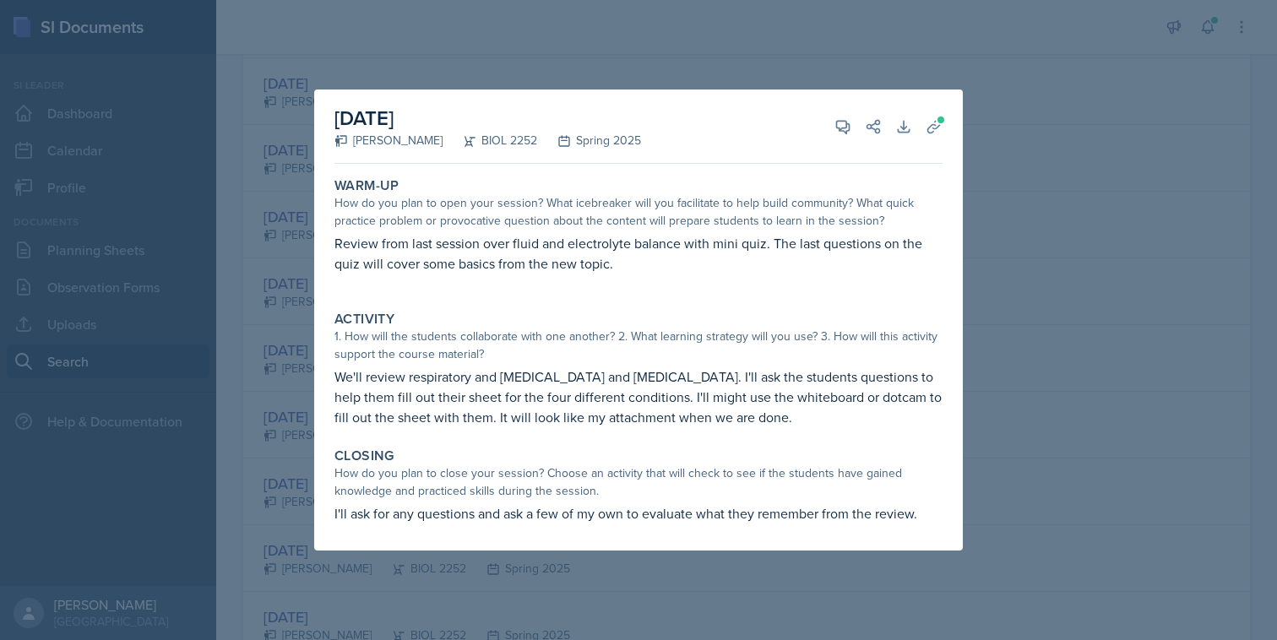
click at [1016, 292] on div at bounding box center [638, 320] width 1277 height 640
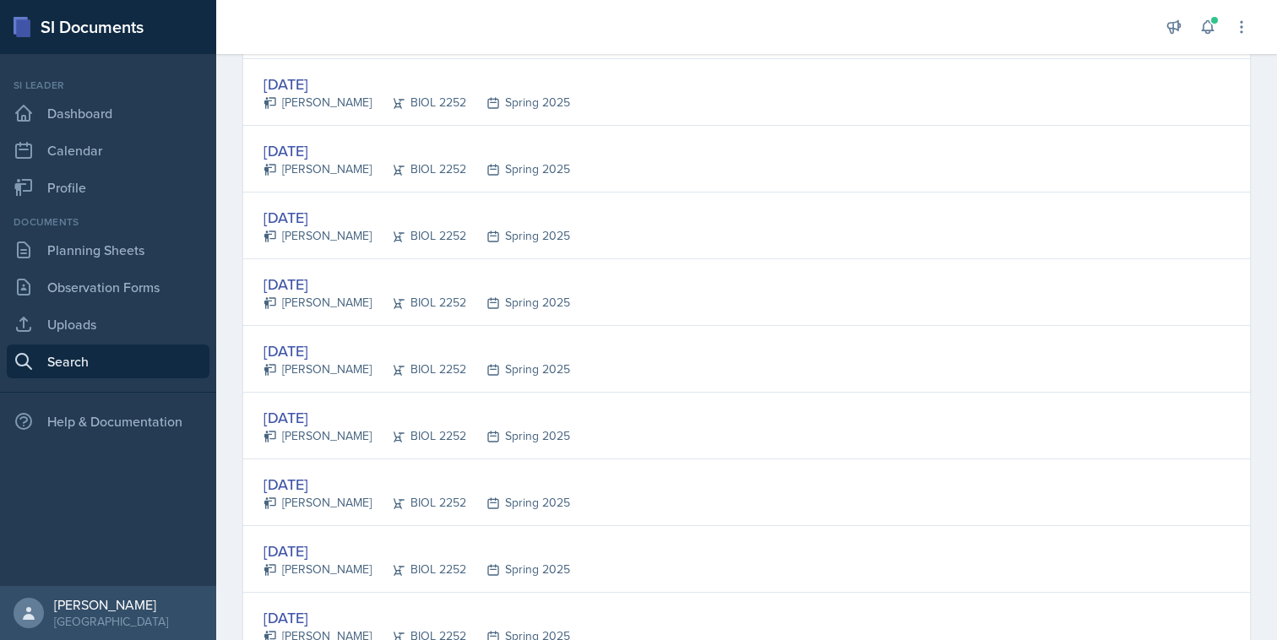
scroll to position [128, 0]
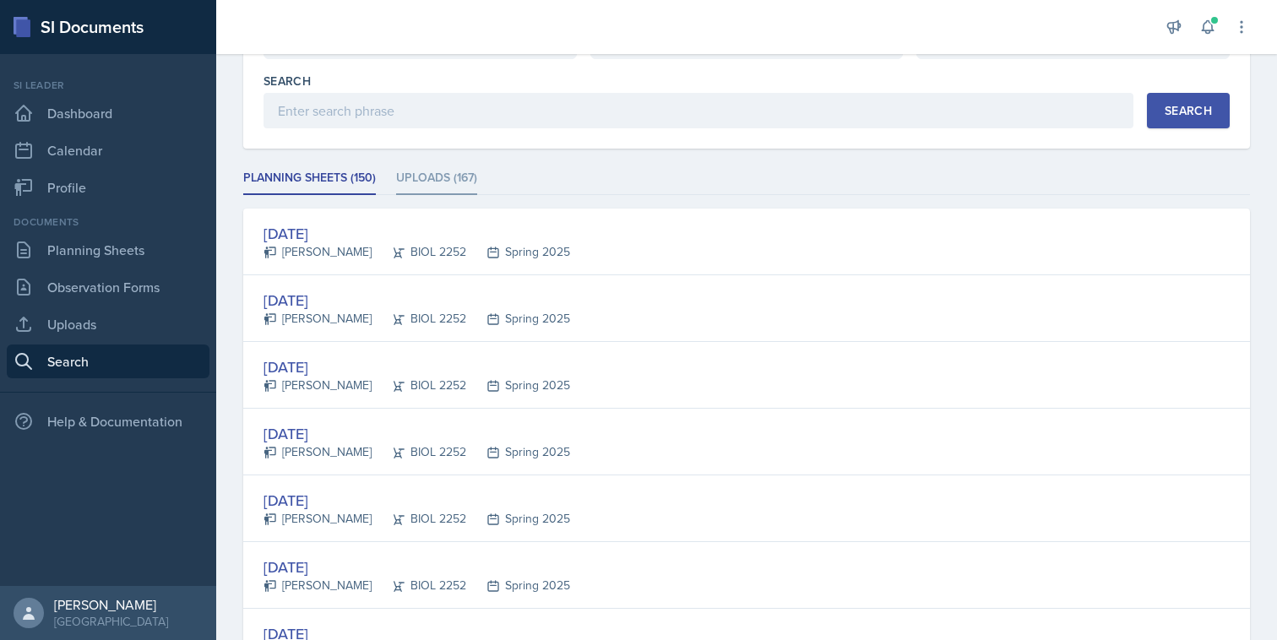
click at [455, 176] on li "Uploads (167)" at bounding box center [436, 178] width 81 height 33
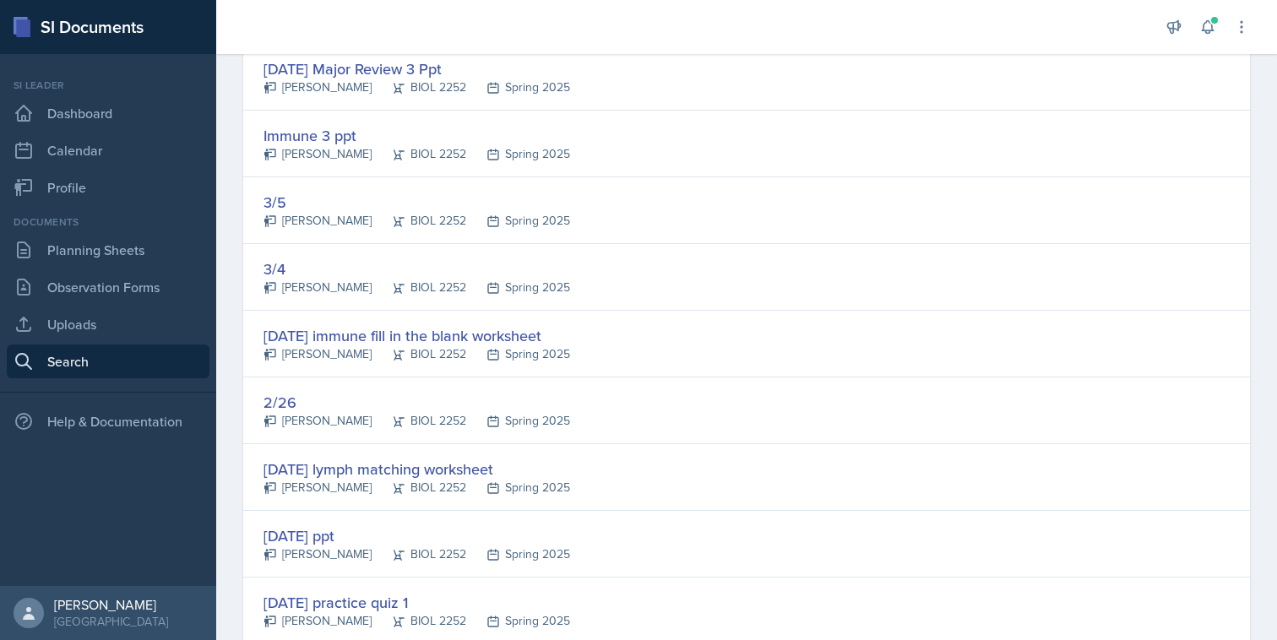
scroll to position [3138, 0]
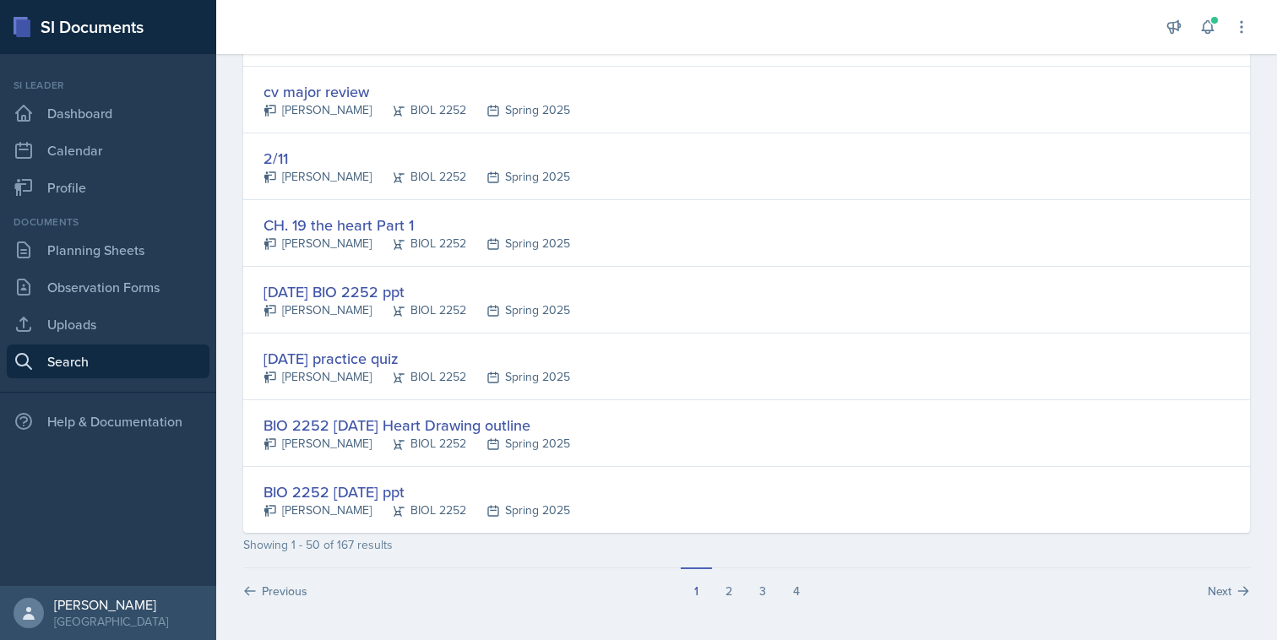
click at [815, 594] on div "Next" at bounding box center [1031, 583] width 437 height 31
click at [806, 588] on button "4" at bounding box center [796, 583] width 34 height 32
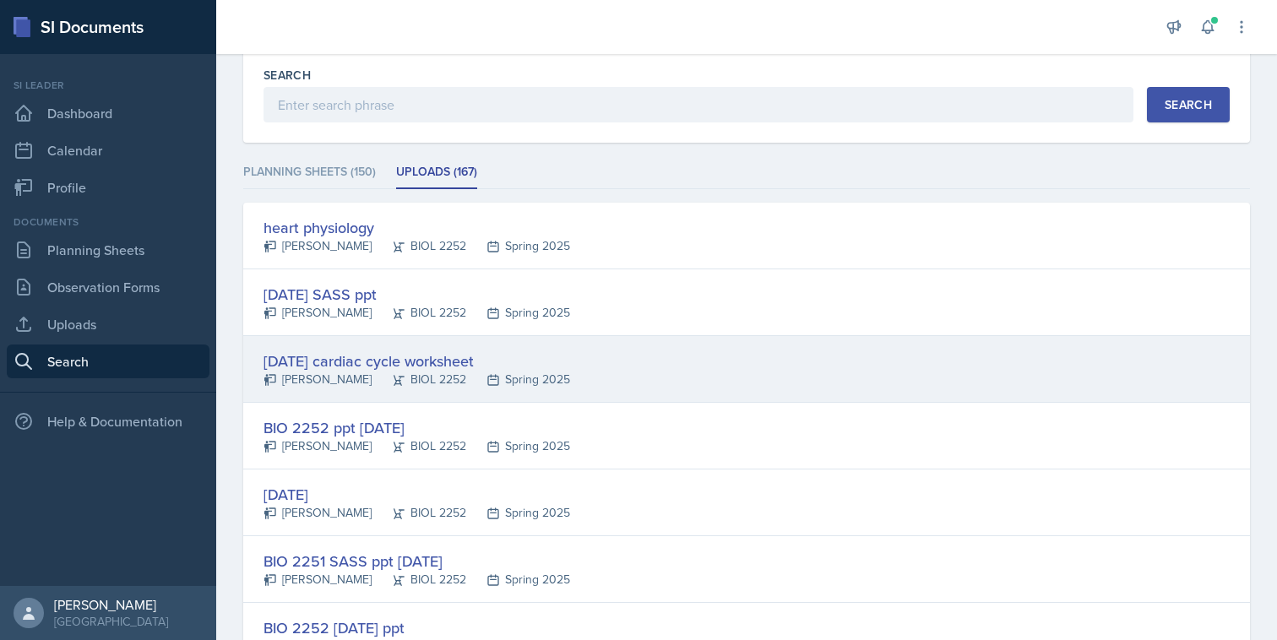
scroll to position [937, 0]
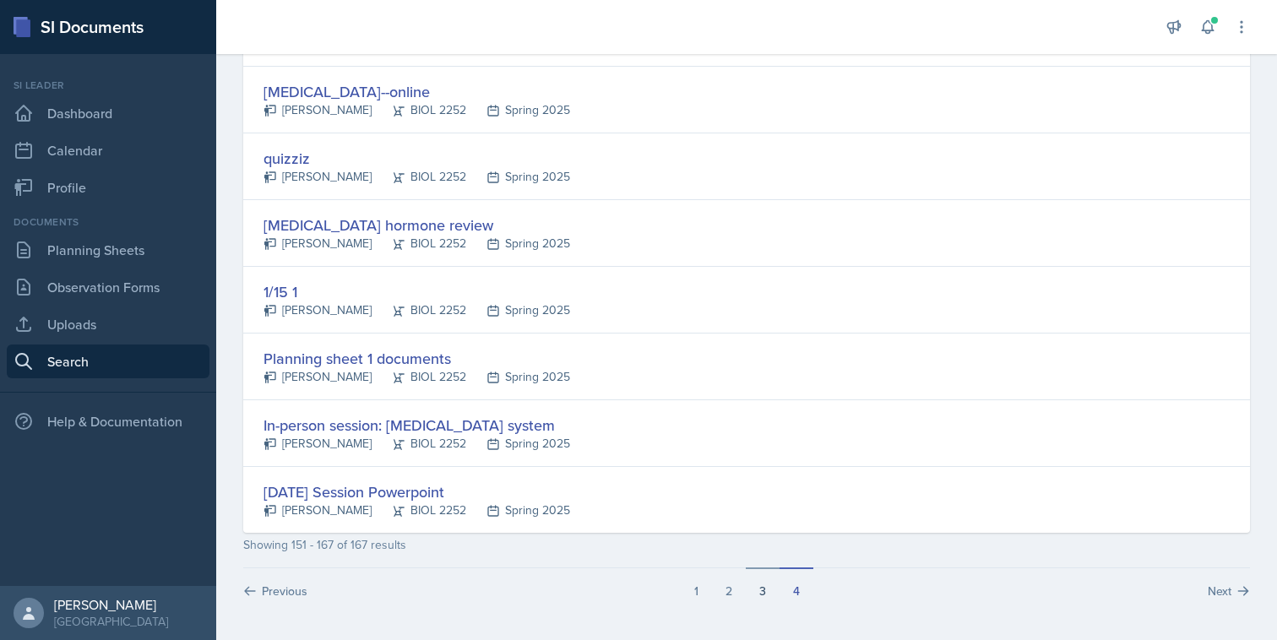
click at [765, 588] on button "3" at bounding box center [763, 583] width 34 height 32
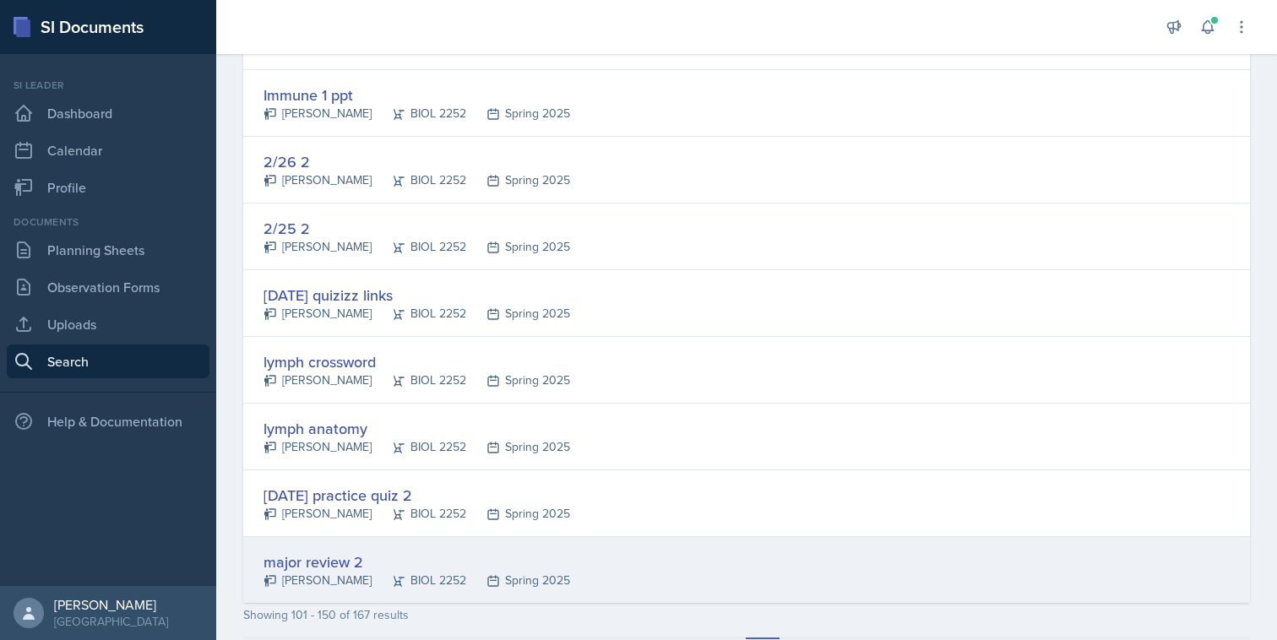
scroll to position [3062, 0]
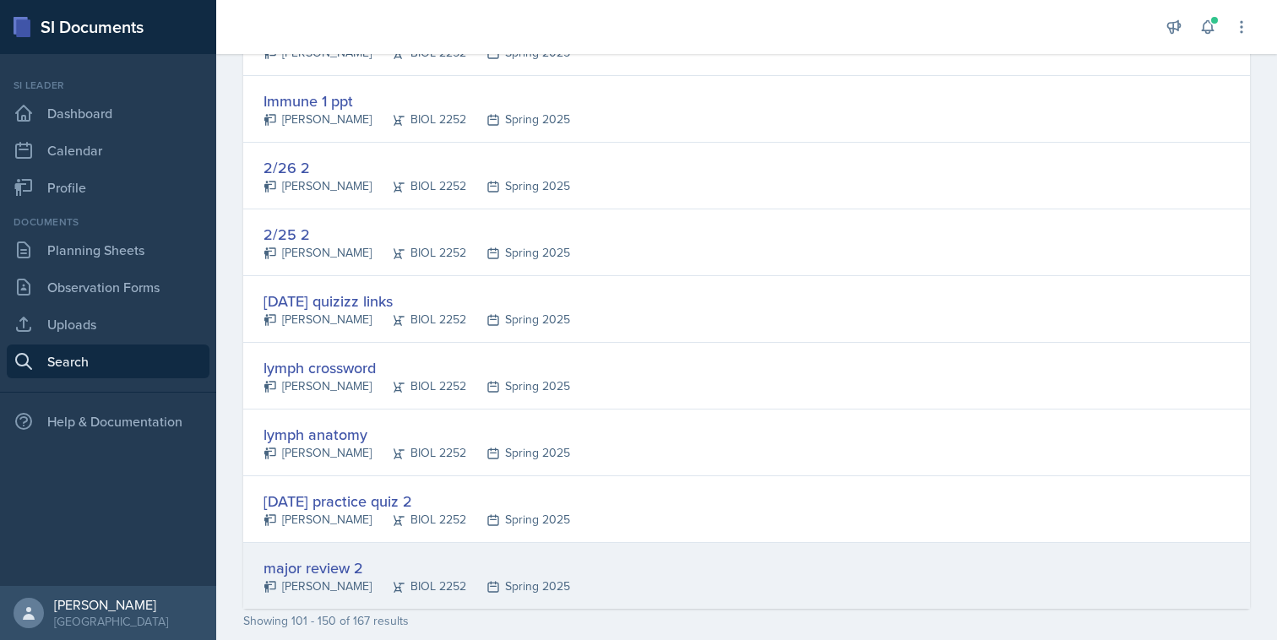
click at [756, 568] on div "major review 2 [PERSON_NAME] BIOL 2252 Spring 2025" at bounding box center [746, 576] width 1006 height 66
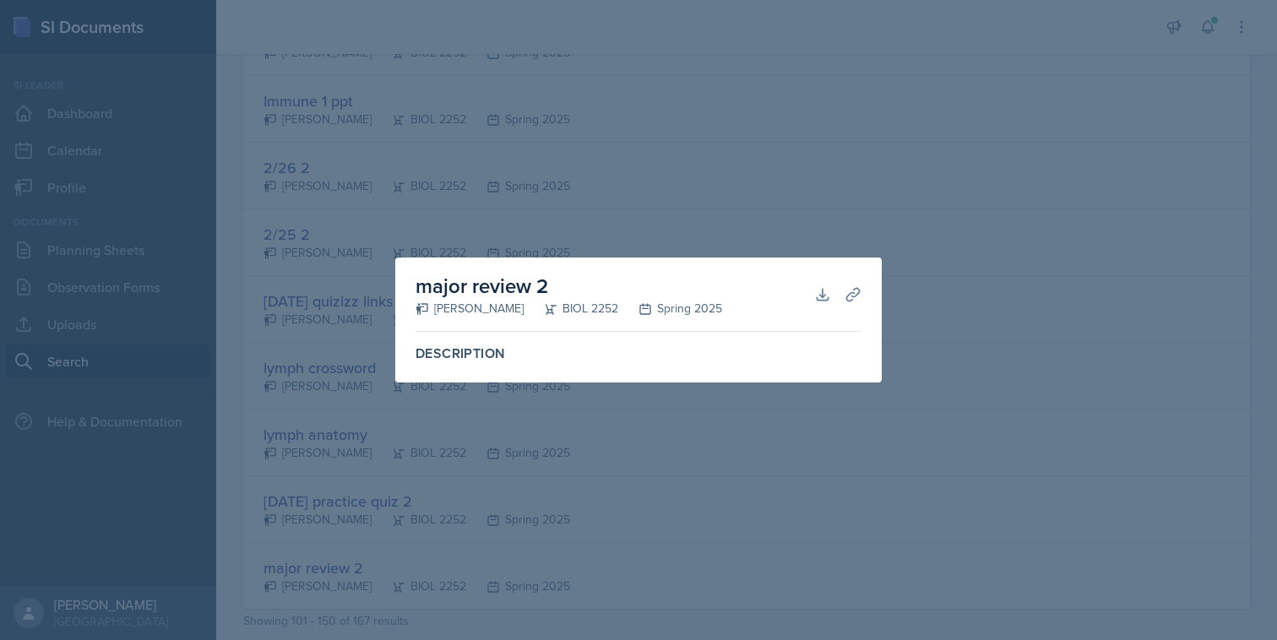
click at [792, 507] on div at bounding box center [638, 320] width 1277 height 640
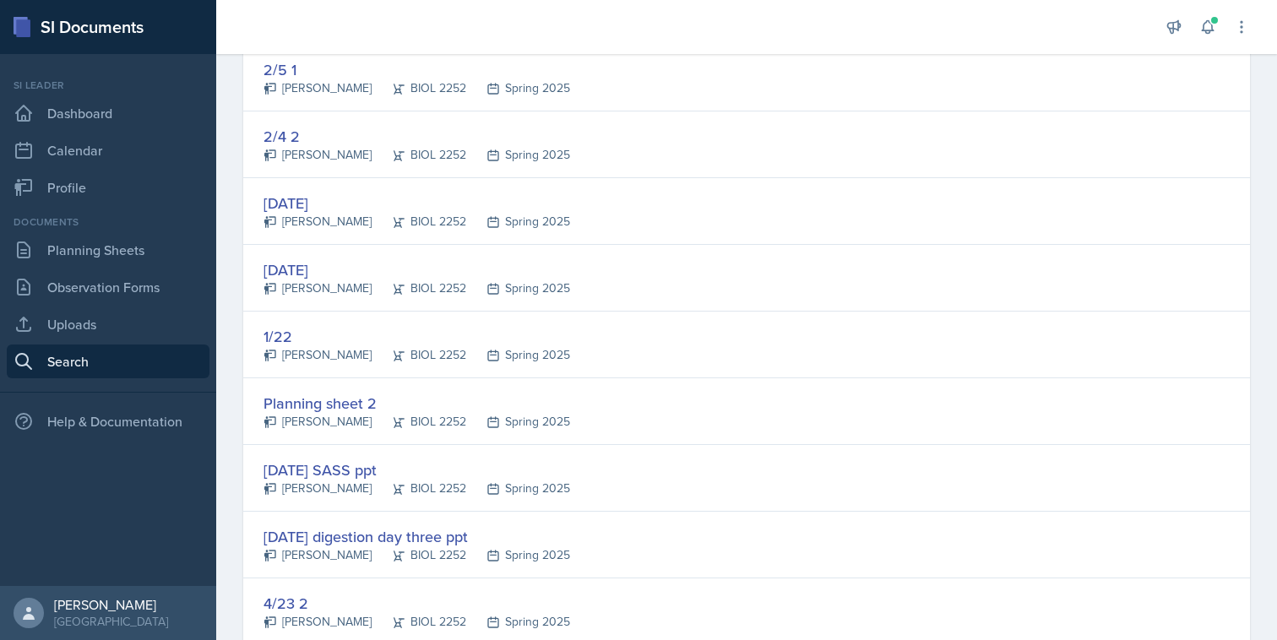
scroll to position [1324, 0]
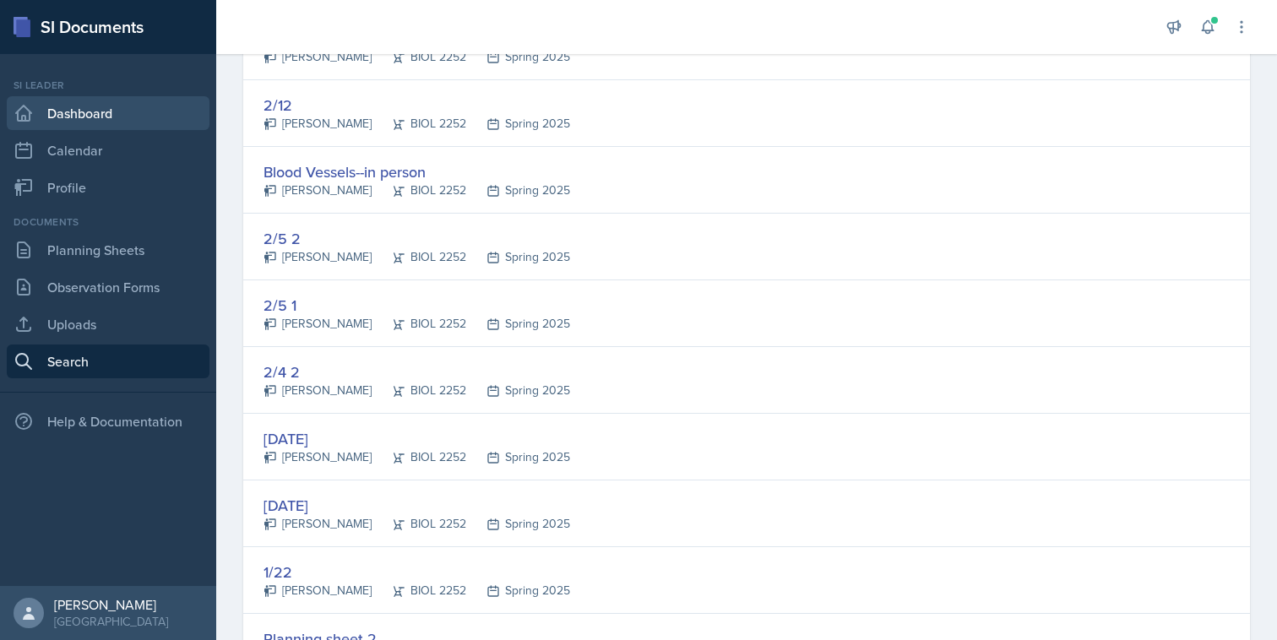
click at [83, 110] on link "Dashboard" at bounding box center [108, 113] width 203 height 34
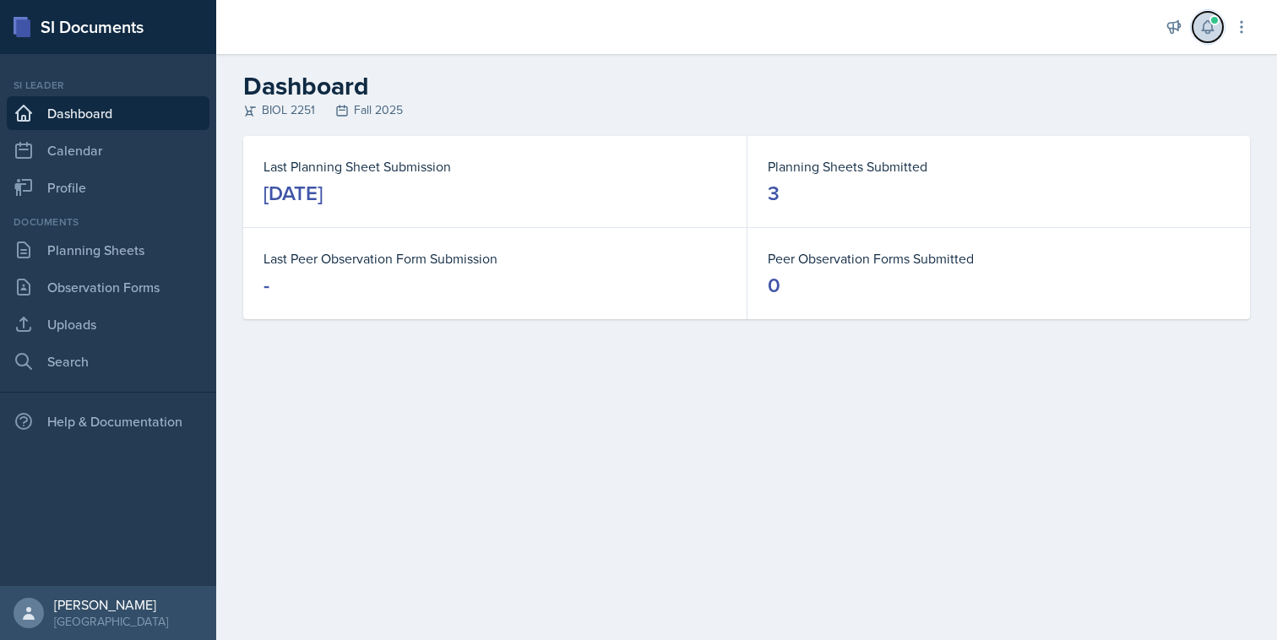
click at [1205, 35] on button at bounding box center [1207, 27] width 30 height 30
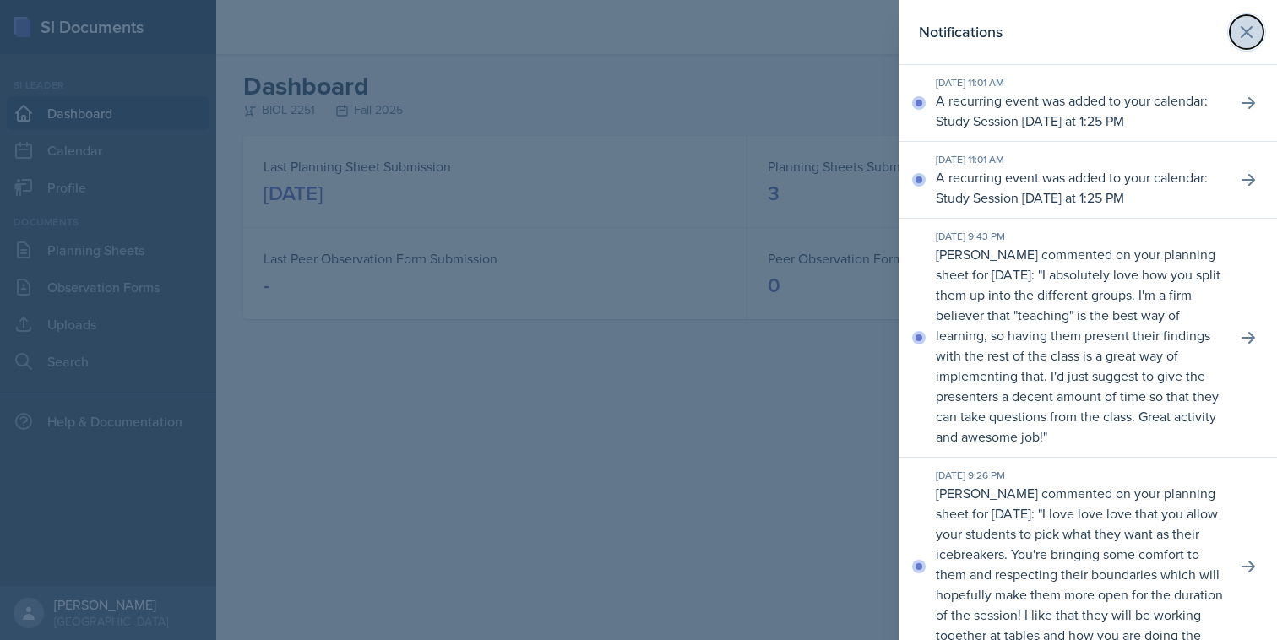
click at [1255, 22] on icon at bounding box center [1246, 32] width 20 height 20
